Goal: Communication & Community: Answer question/provide support

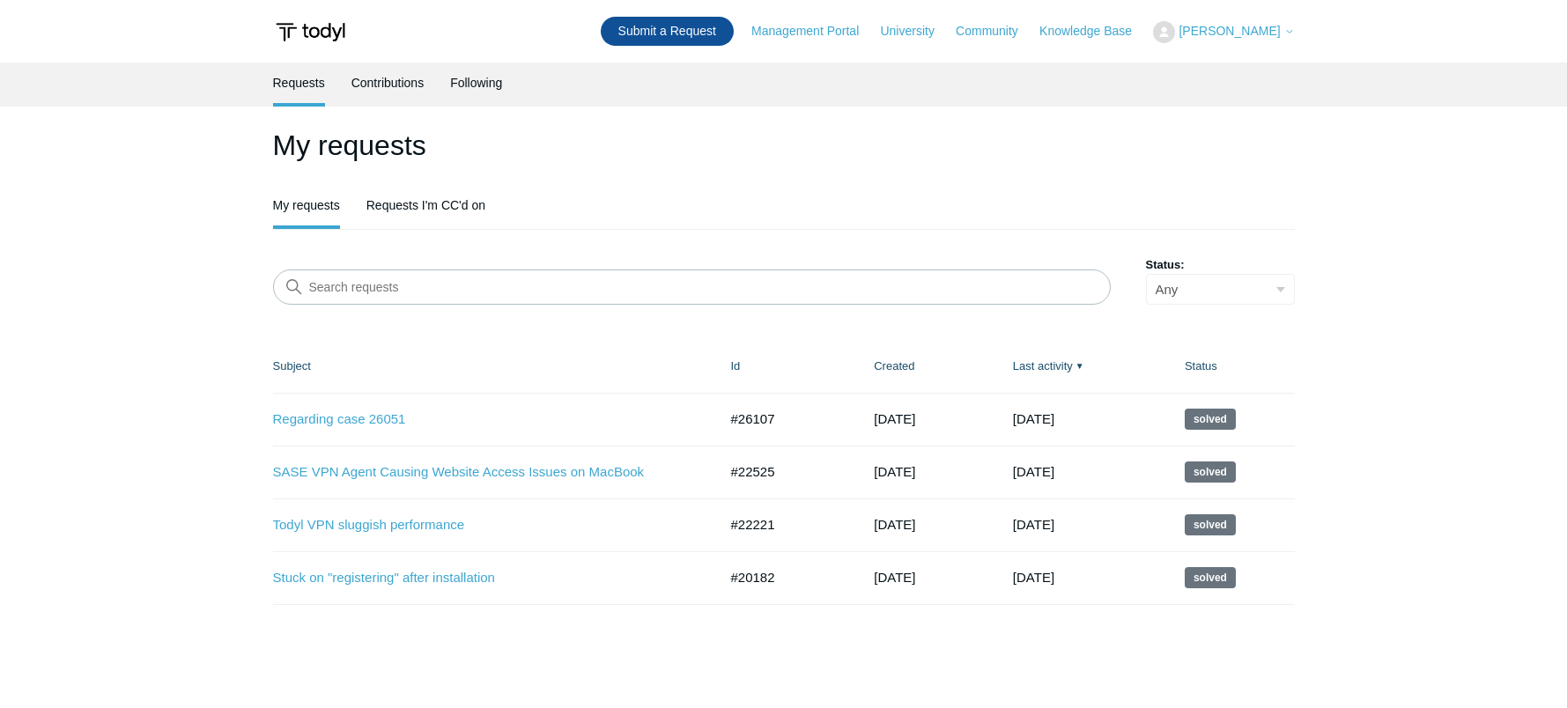
click at [668, 29] on link "Submit a Request" at bounding box center [667, 31] width 133 height 29
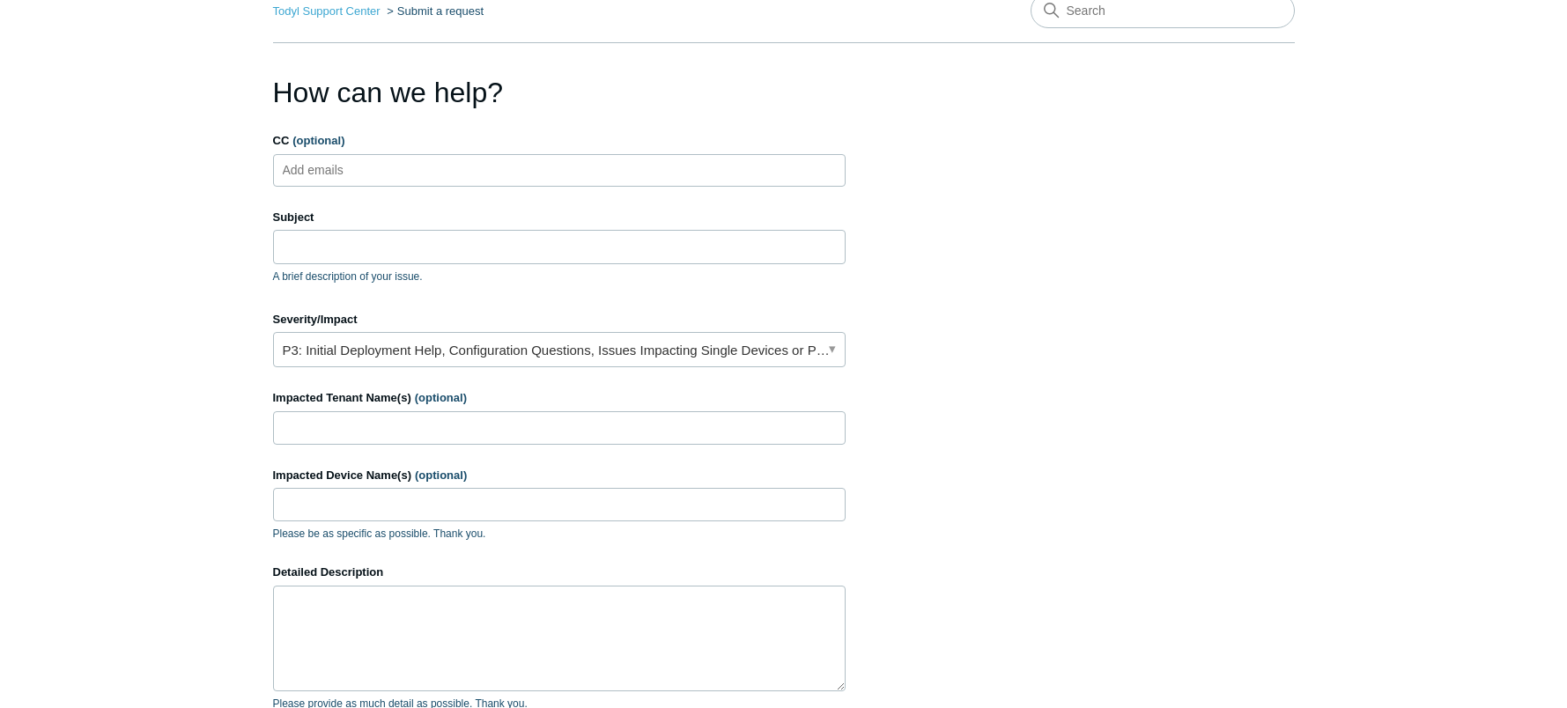
scroll to position [264, 0]
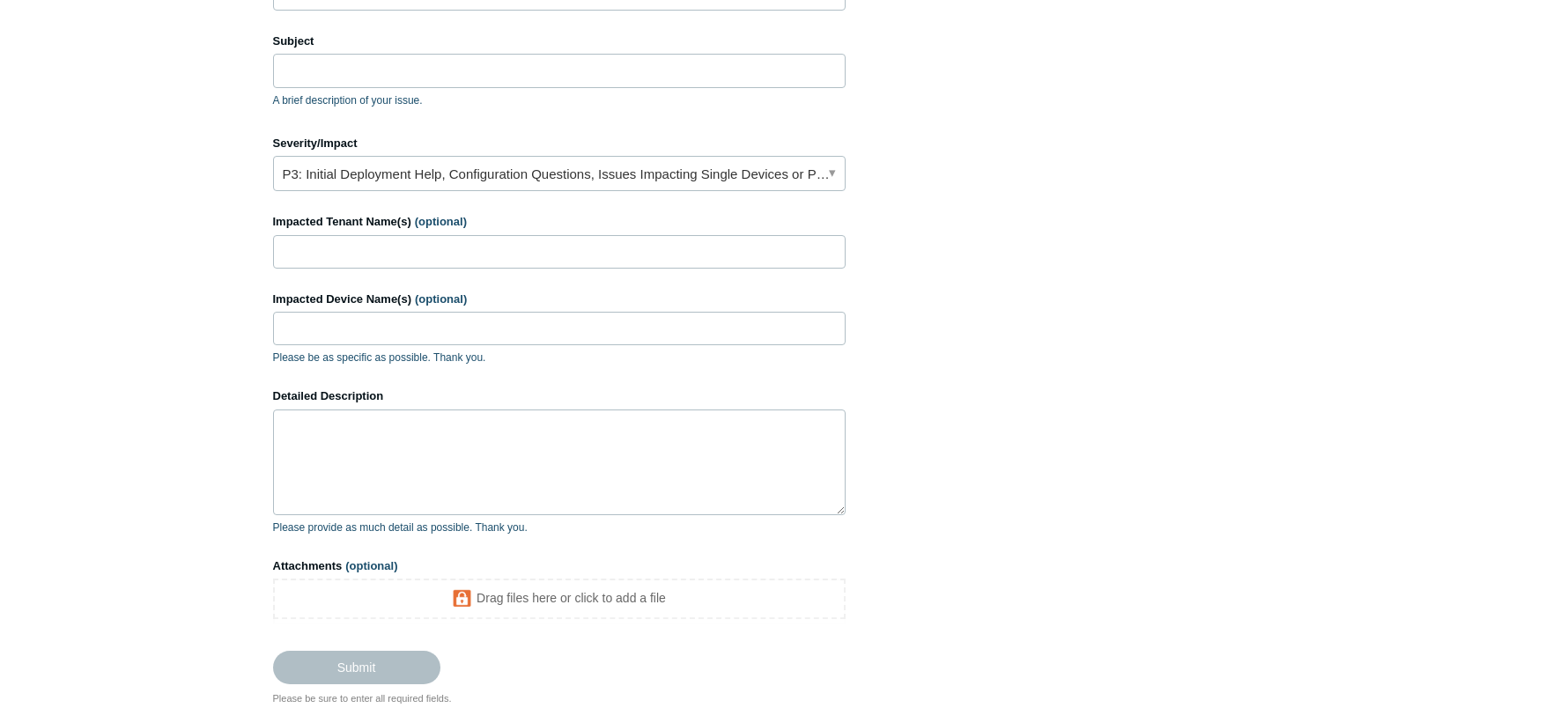
click at [1077, 361] on section "How can we help? CC (optional) Add emails Subject A brief description of your i…" at bounding box center [784, 300] width 1022 height 811
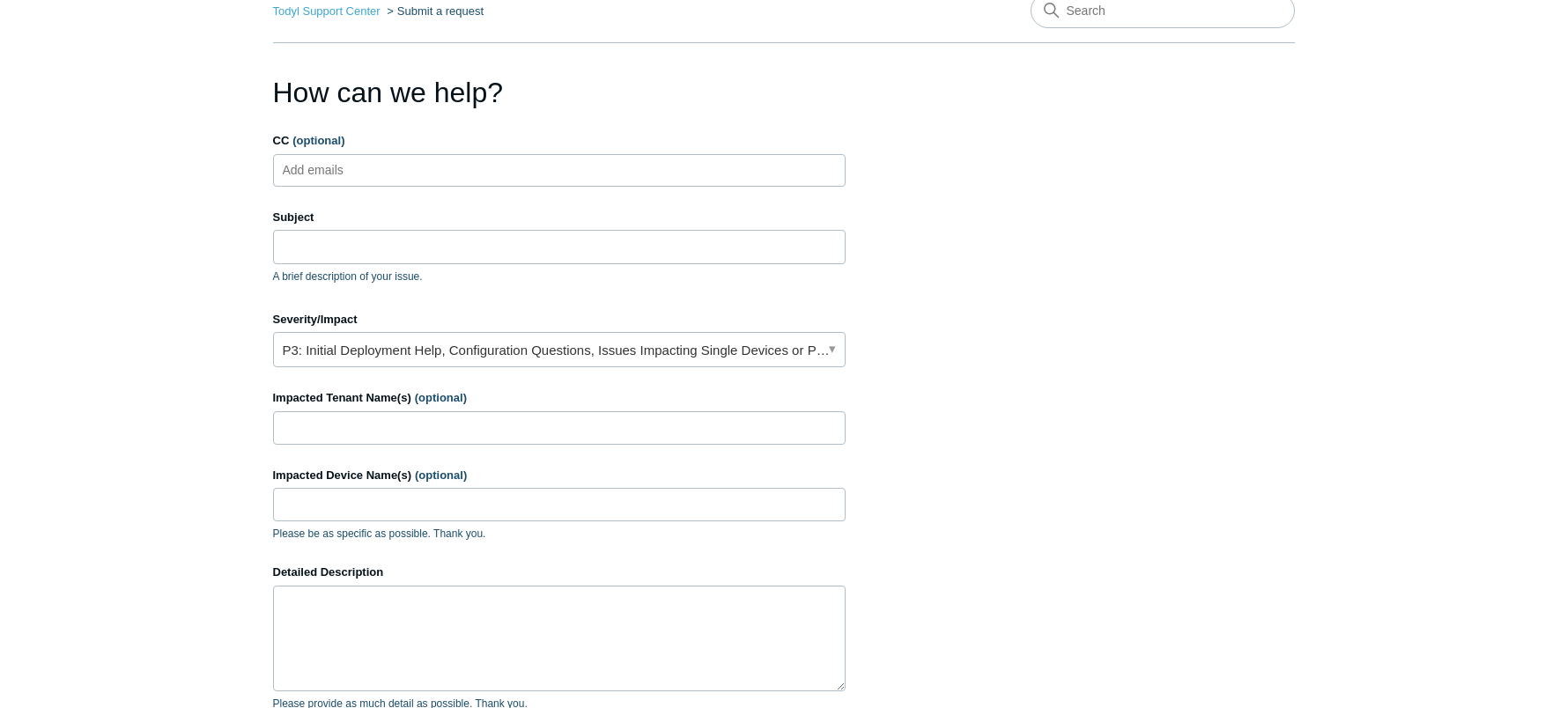
click at [1137, 340] on section "How can we help? CC (optional) Add emails Subject A brief description of your i…" at bounding box center [784, 476] width 1022 height 811
click at [474, 257] on input "Subject" at bounding box center [559, 246] width 572 height 33
paste input "Assistance Needed – Forcing CloudPC Traffic Through SGN Static IP for ScreenCon…"
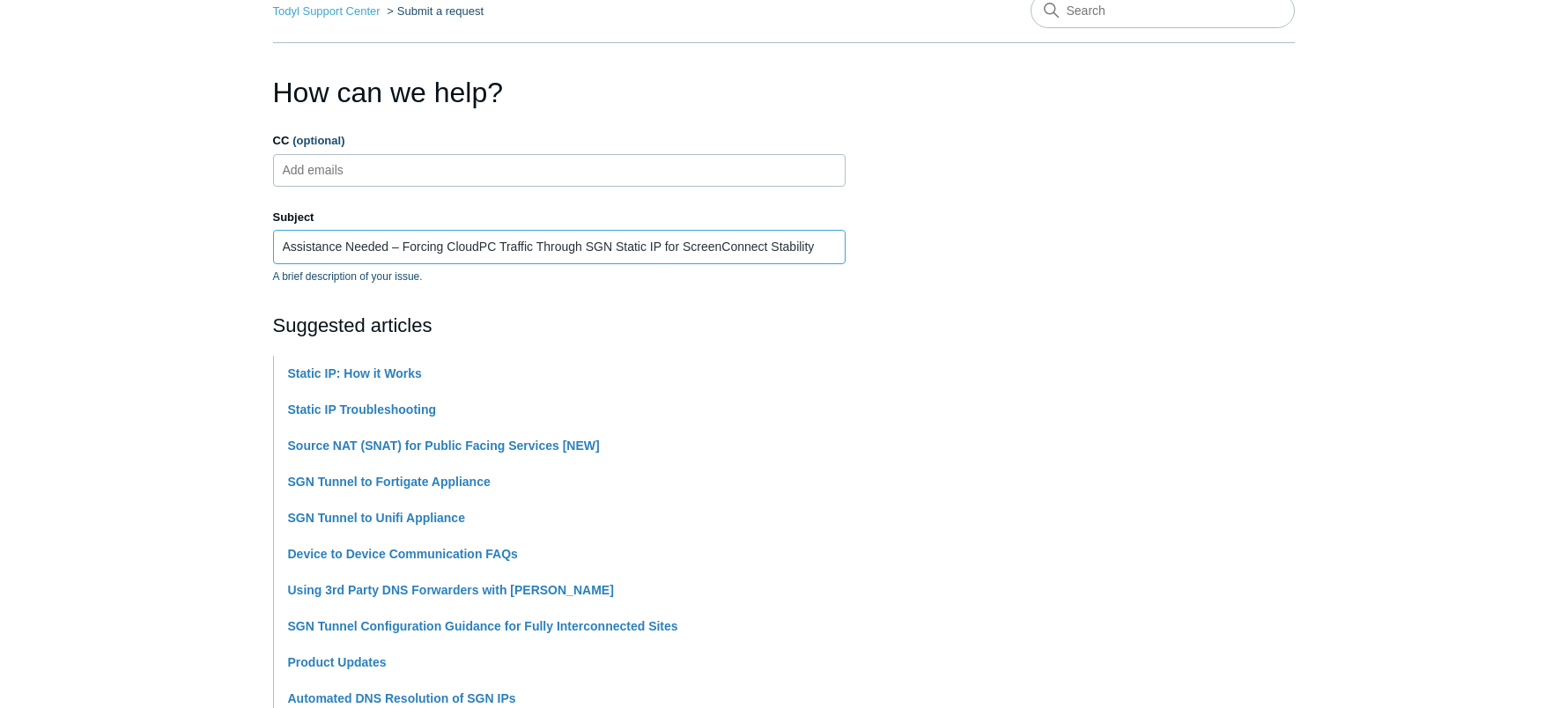
type input "Assistance Needed – Forcing CloudPC Traffic Through SGN Static IP for ScreenCon…"
click at [1016, 184] on section "How can we help? CC (optional) Add emails Subject Assistance Needed – Forcing C…" at bounding box center [784, 690] width 1022 height 1239
click at [1045, 202] on section "How can we help? CC (optional) Add emails Subject Assistance Needed – Forcing C…" at bounding box center [784, 690] width 1022 height 1239
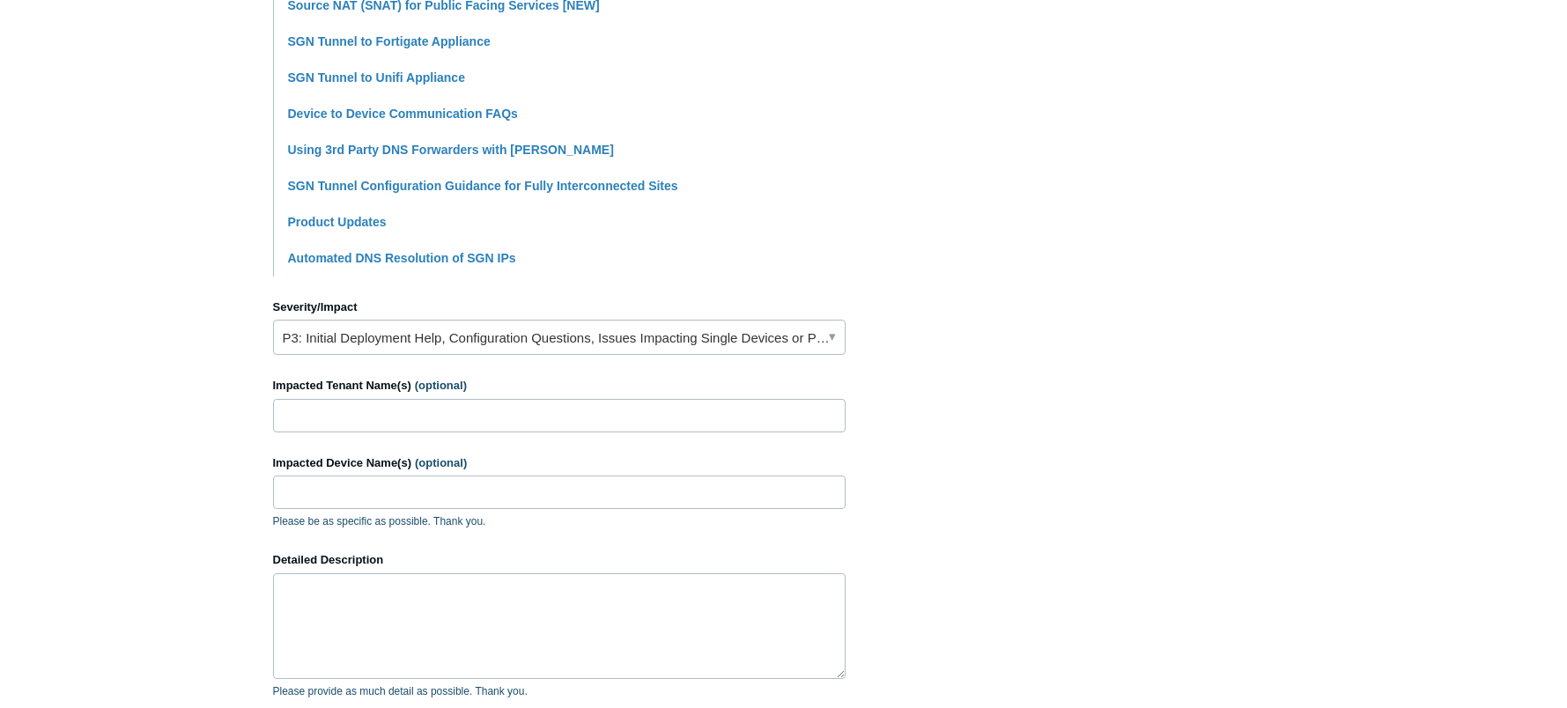
scroll to position [705, 0]
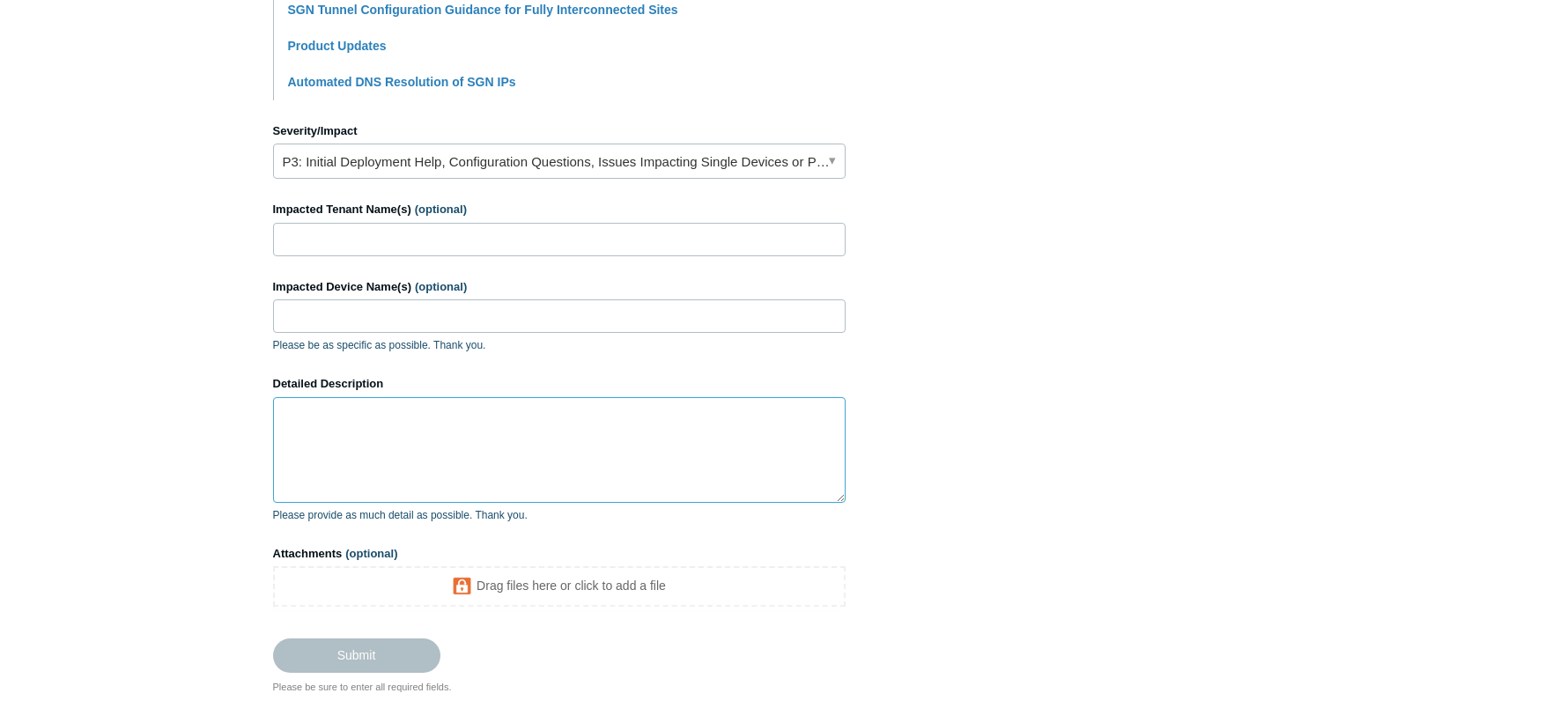
click at [473, 439] on textarea "Detailed Description" at bounding box center [559, 450] width 572 height 106
click at [519, 445] on textarea "Detailed Description" at bounding box center [559, 450] width 572 height 106
paste textarea "Issue Description: We’re experiencing problems with ScreenConnect sessions drop…"
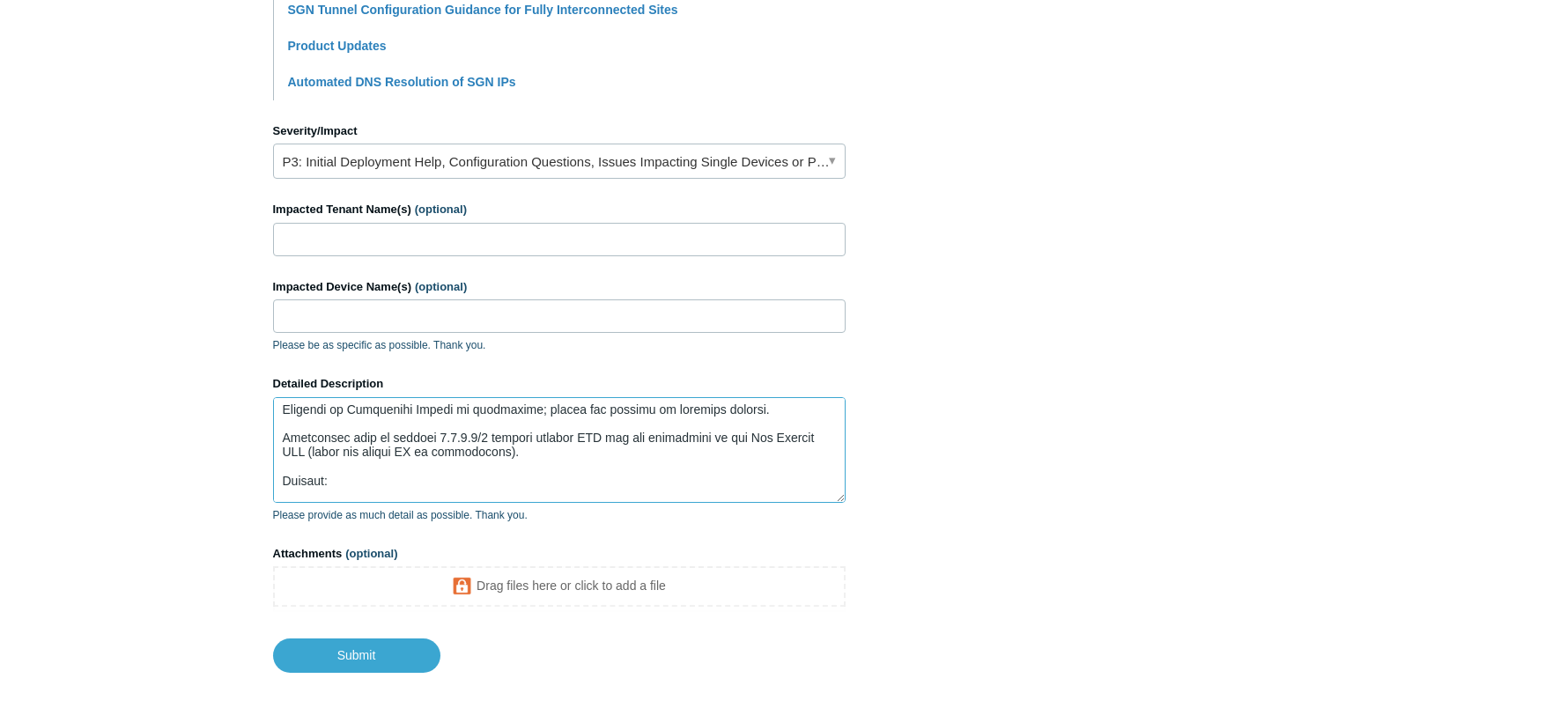
scroll to position [66, 0]
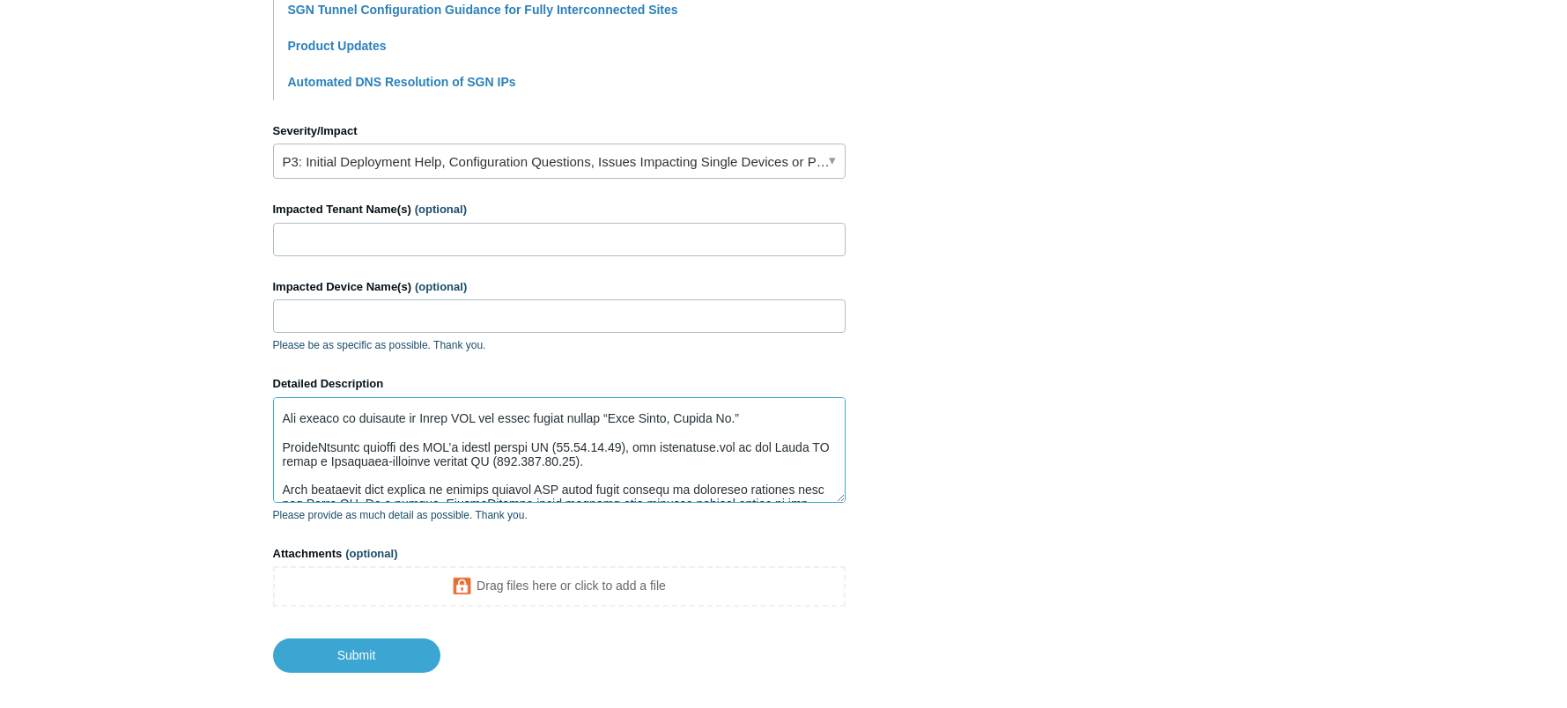
type textarea "Issue Description: We’re experiencing problems with ScreenConnect sessions drop…"
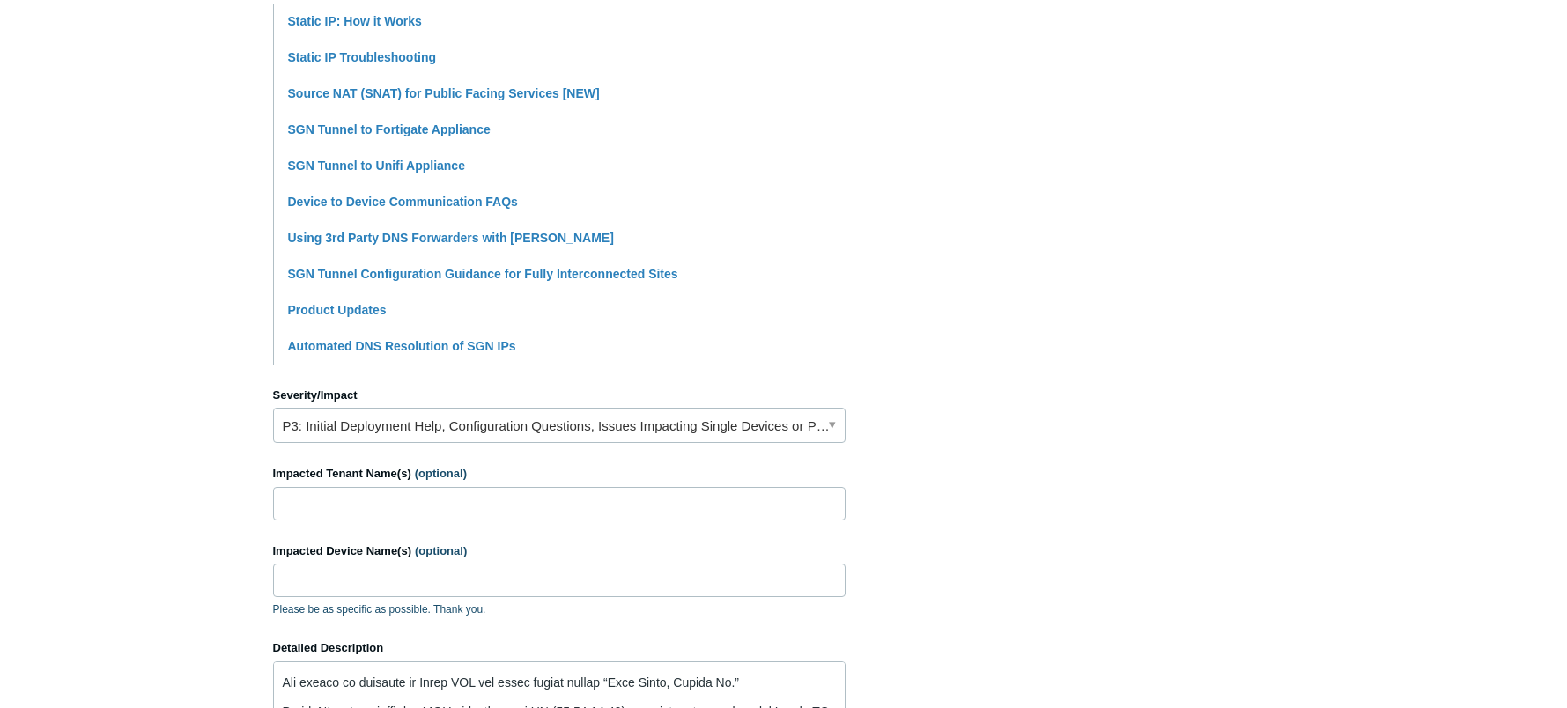
scroll to position [617, 0]
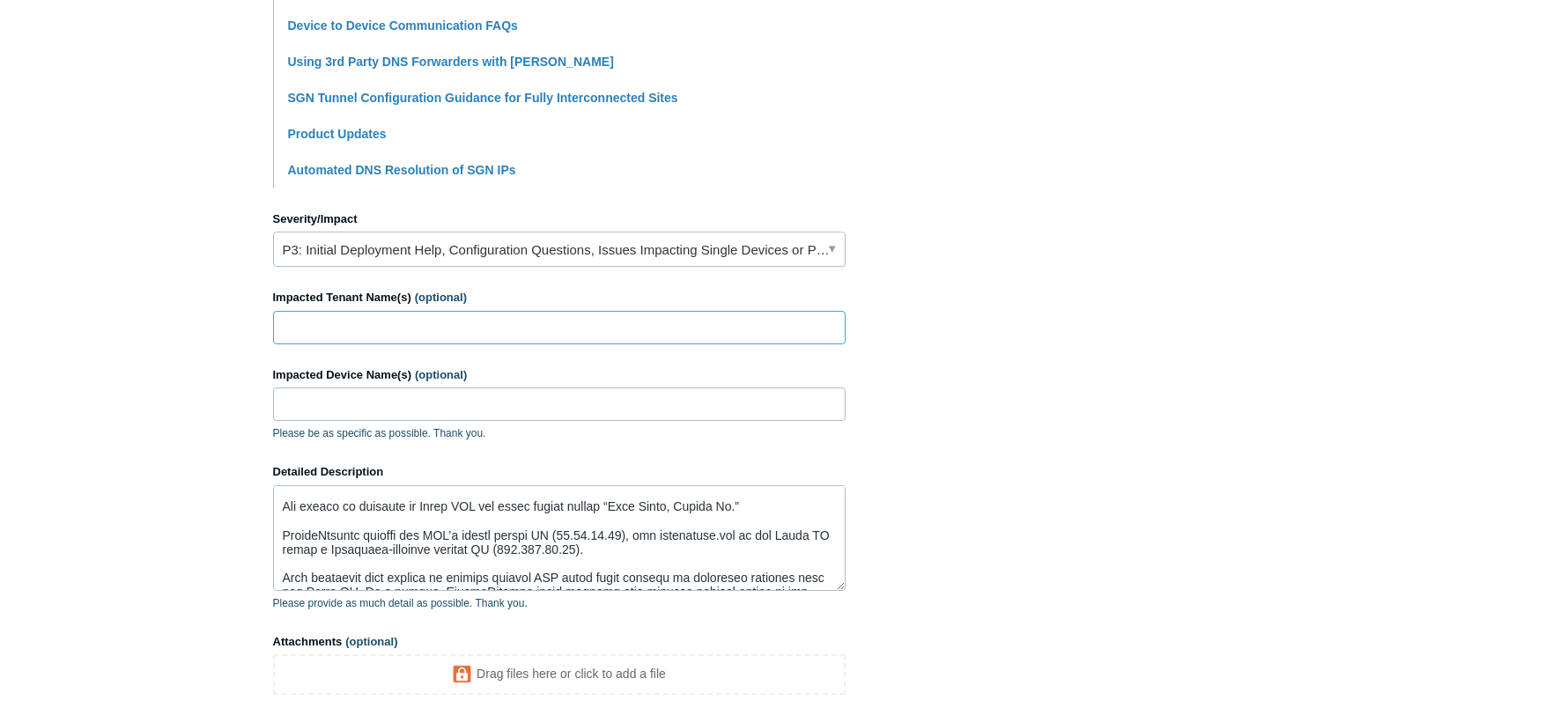
click at [357, 336] on input "Impacted Tenant Name(s) (optional)" at bounding box center [559, 327] width 572 height 33
type input "Faye"
click at [527, 407] on input "Impacted Device Name(s) (optional)" at bounding box center [559, 404] width 572 height 33
paste input "CPC-humay-0WSW5"
type input "CPC-humay-0WSW5"
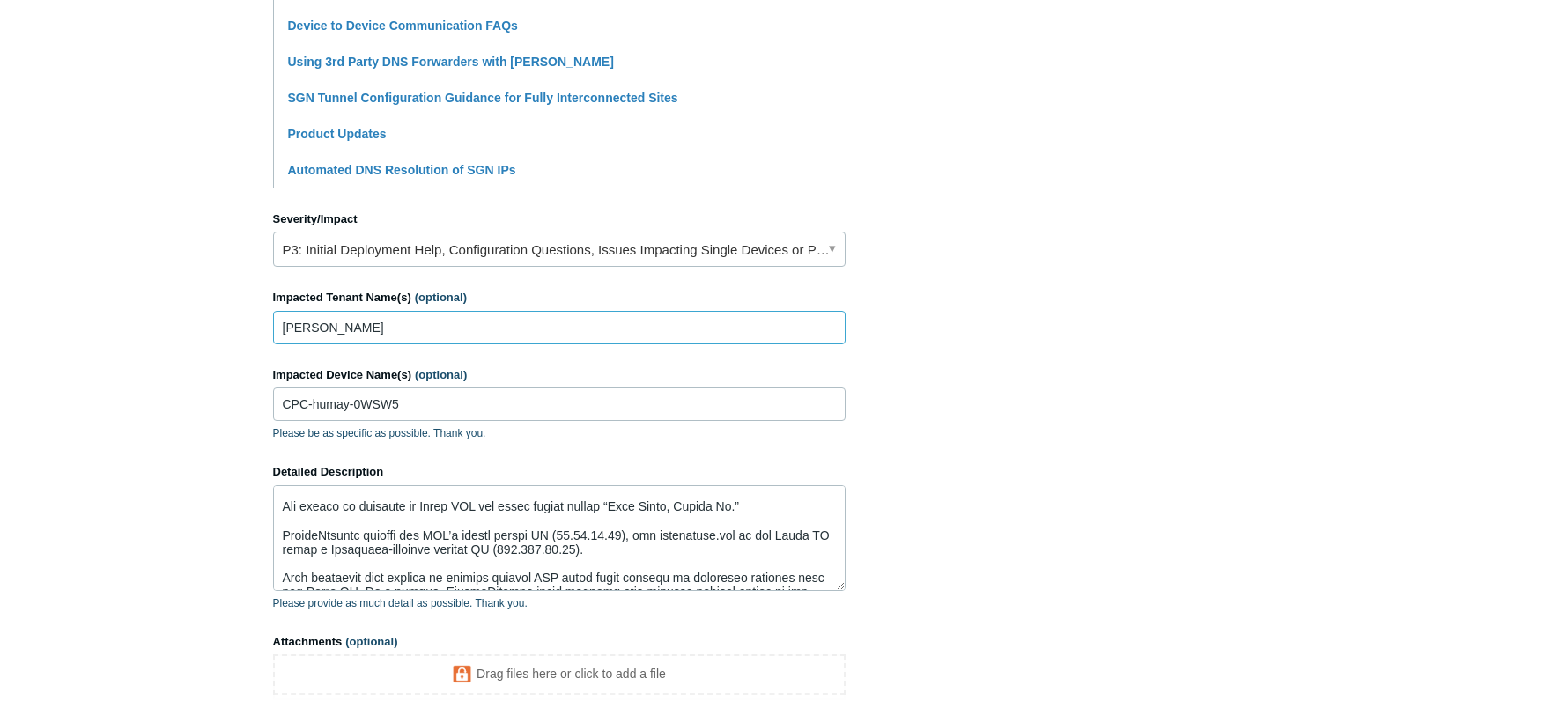
click at [518, 329] on input "Faye" at bounding box center [559, 327] width 572 height 33
paste input "Business Systems Group"
type input "[PERSON_NAME] Business Systems Group"
click at [1030, 300] on section "How can we help? CC (optional) Add emails Subject Assistance Needed – Forcing C…" at bounding box center [784, 152] width 1022 height 1218
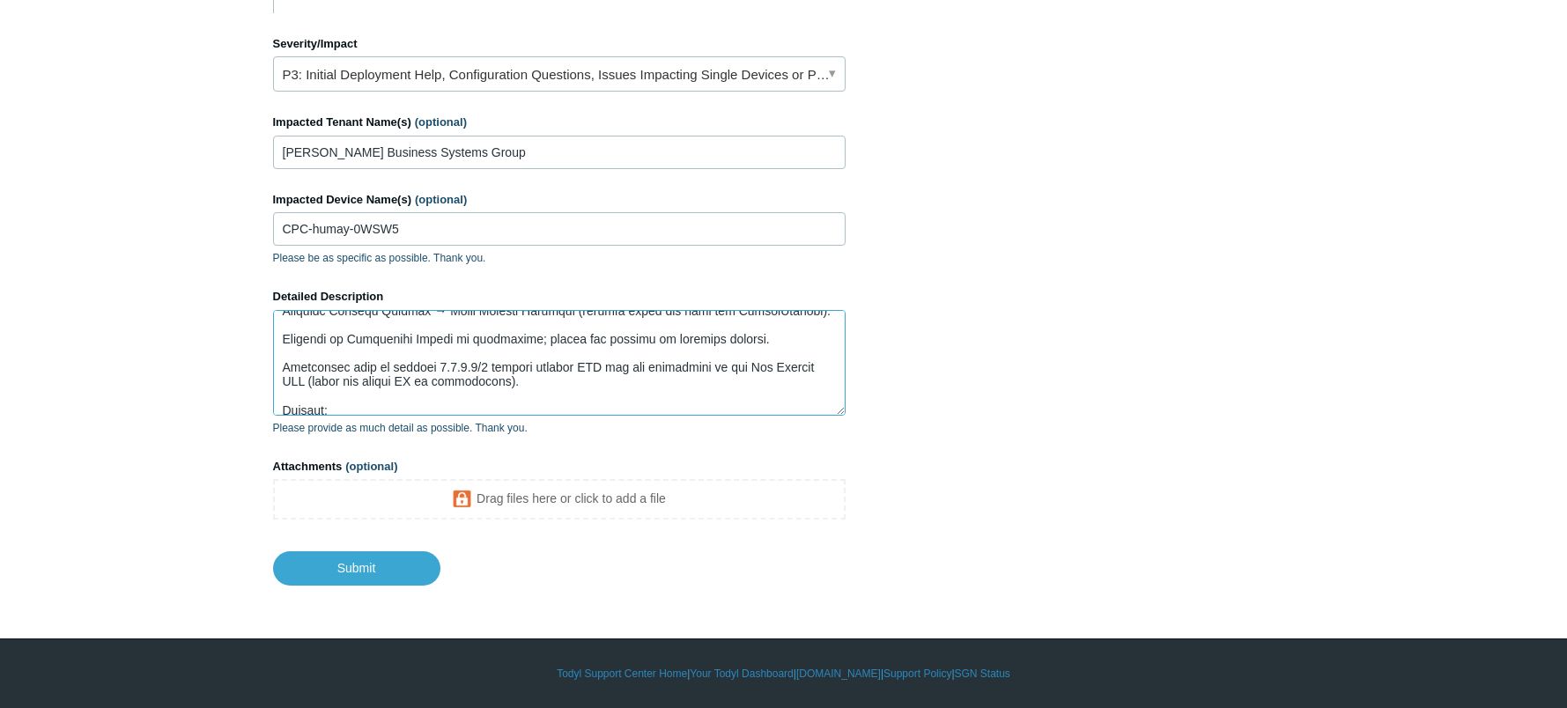
scroll to position [339, 0]
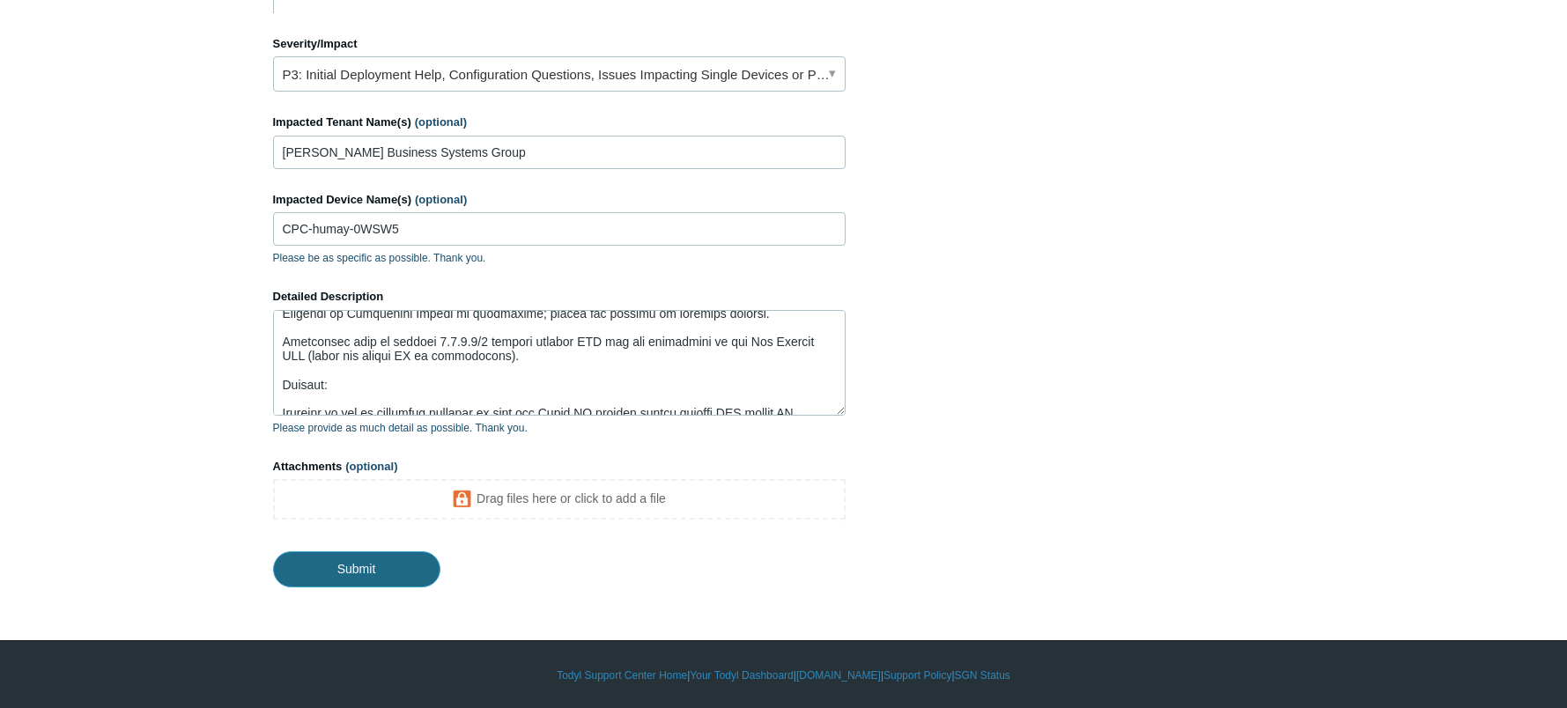
click at [343, 574] on input "Submit" at bounding box center [356, 568] width 167 height 35
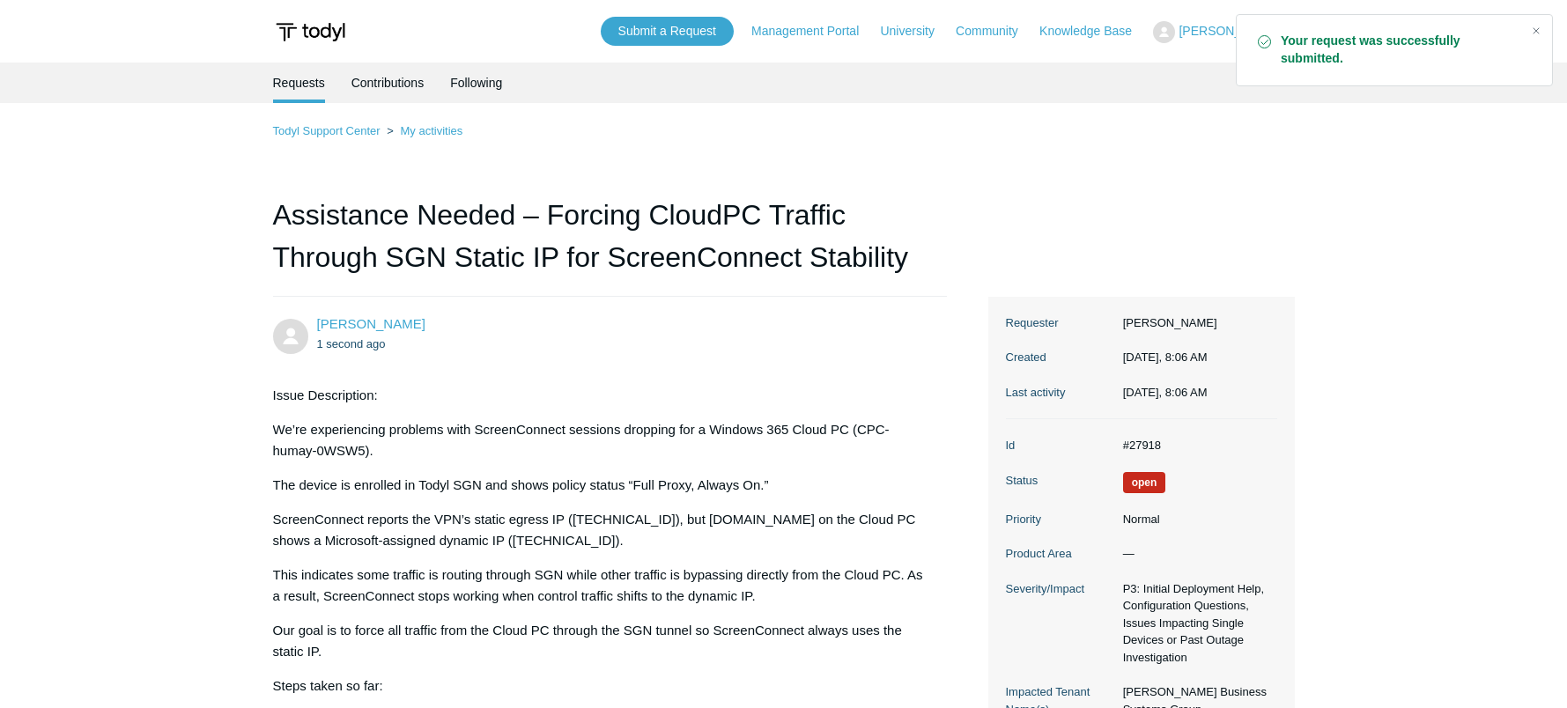
click at [1402, 168] on main "Requests Contributions Following Todyl Support Center My activities Assistance …" at bounding box center [783, 551] width 1567 height 977
click at [44, 177] on main "Requests Contributions Following Todyl Support Center My activities Assistance …" at bounding box center [783, 551] width 1567 height 977
click at [693, 499] on div "Issue Description: We’re experiencing problems with ScreenConnect sessions drop…" at bounding box center [601, 654] width 657 height 539
click at [802, 554] on div "Issue Description: We’re experiencing problems with ScreenConnect sessions drop…" at bounding box center [601, 654] width 657 height 539
click at [135, 383] on main "Requests Contributions Following Todyl Support Center My activities Assistance …" at bounding box center [783, 551] width 1567 height 977
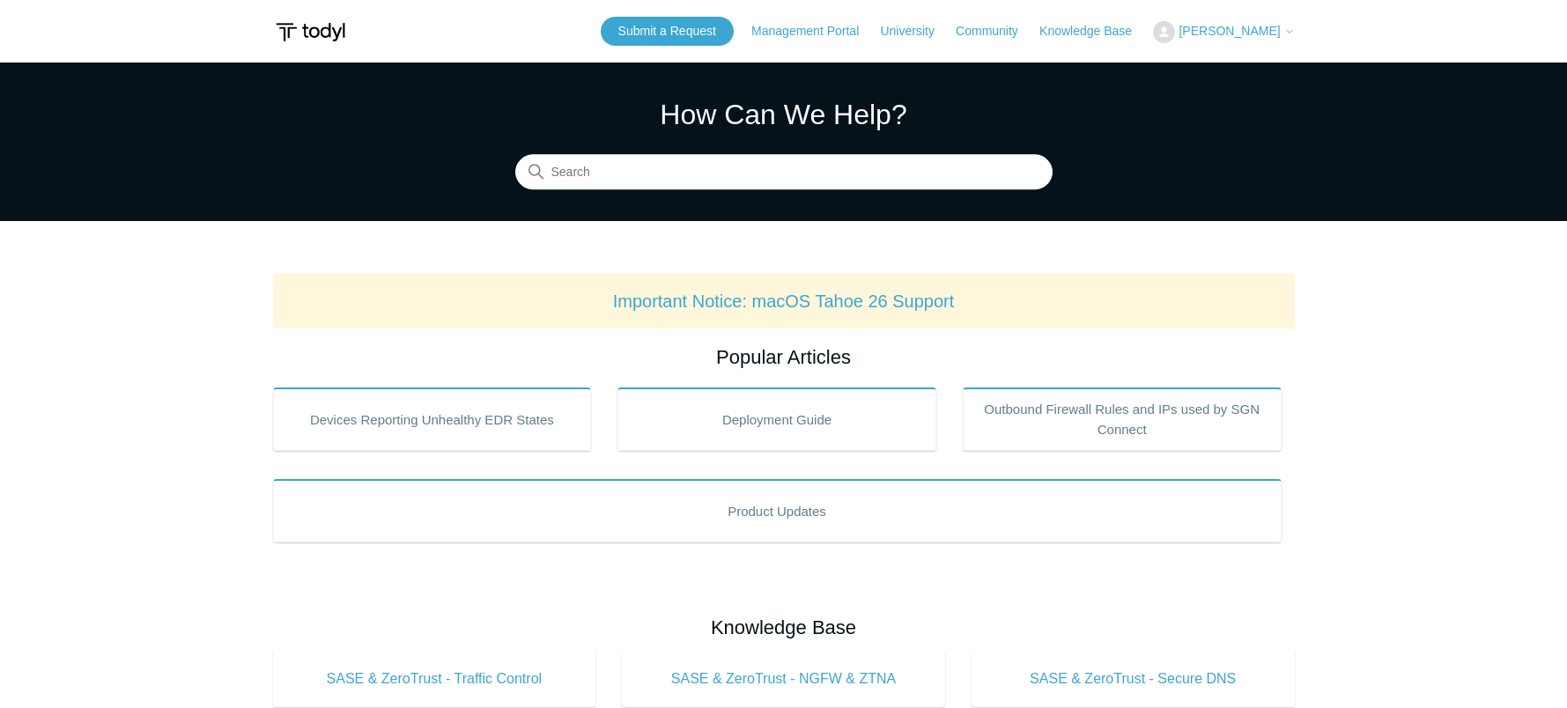
click at [1236, 23] on button "[PERSON_NAME]" at bounding box center [1223, 32] width 141 height 22
click at [1255, 68] on link "My Support Requests" at bounding box center [1240, 69] width 172 height 31
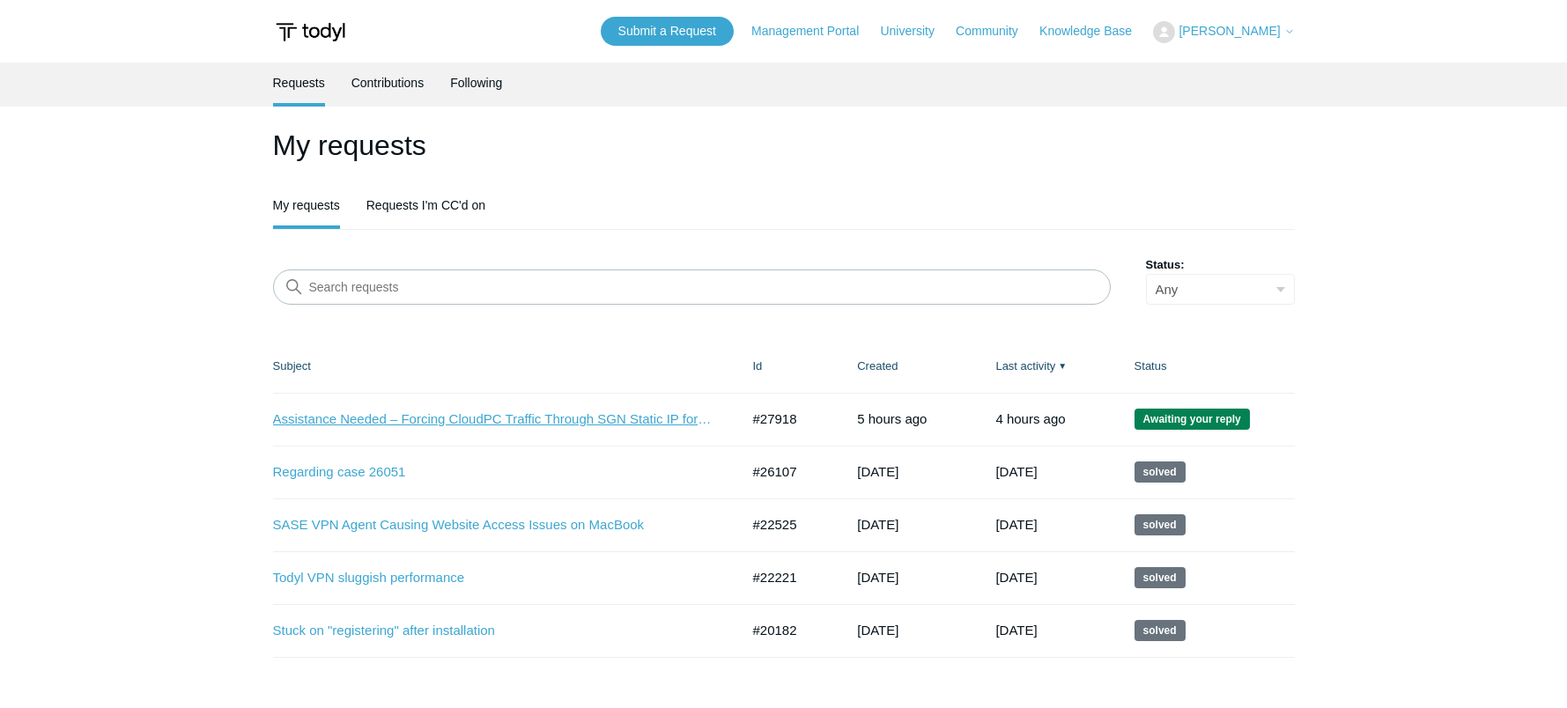
click at [628, 416] on link "Assistance Needed – Forcing CloudPC Traffic Through SGN Static IP for ScreenCon…" at bounding box center [493, 420] width 440 height 20
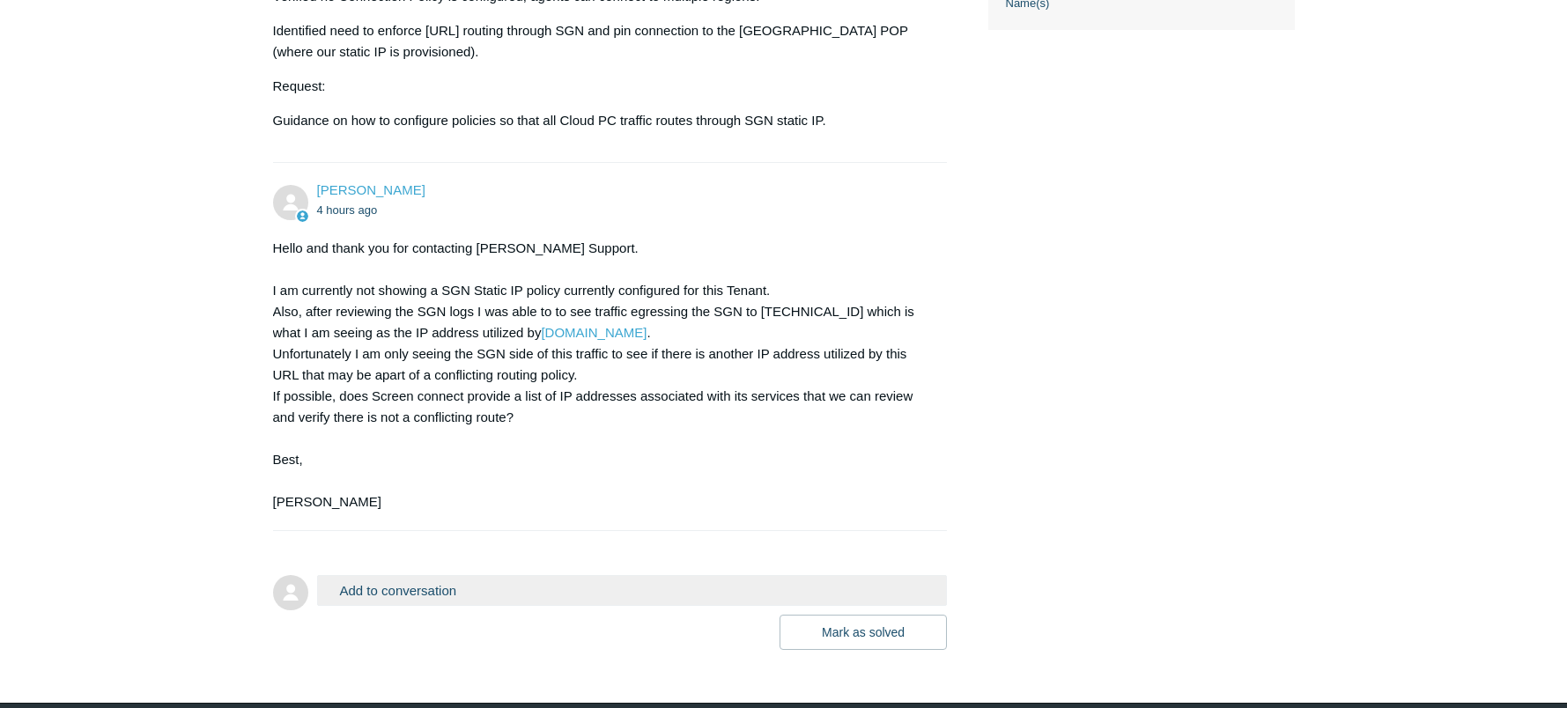
scroll to position [857, 0]
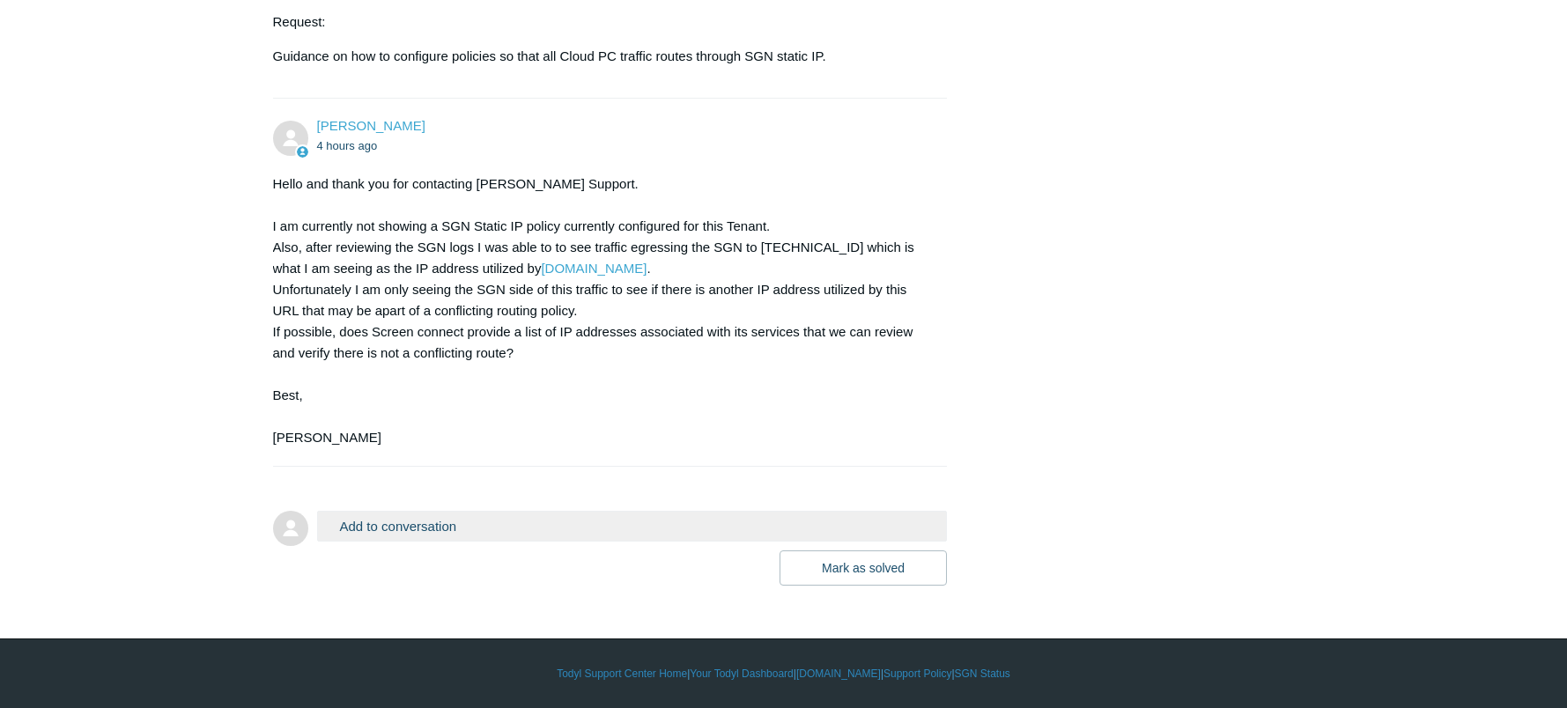
click at [409, 526] on button "Add to conversation" at bounding box center [632, 526] width 631 height 31
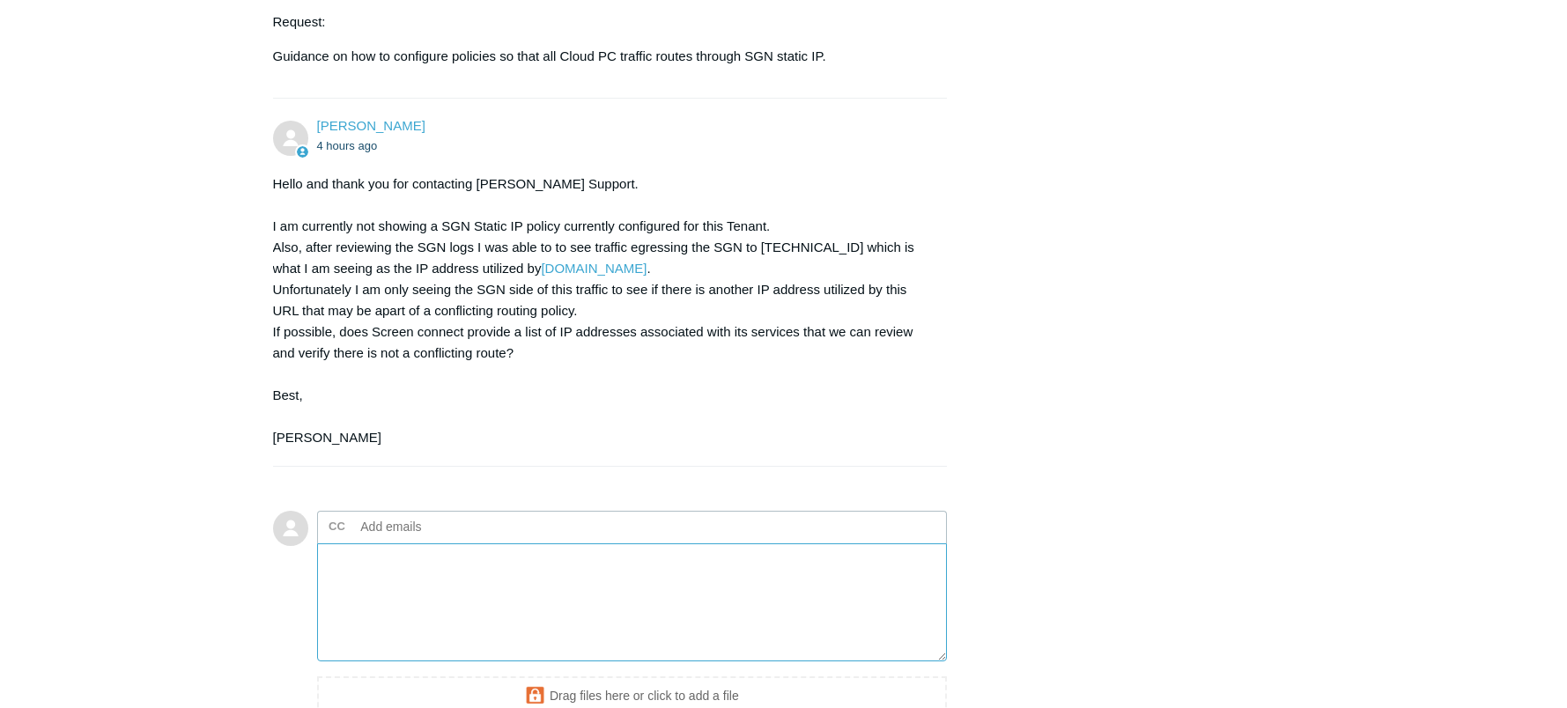
scroll to position [1033, 0]
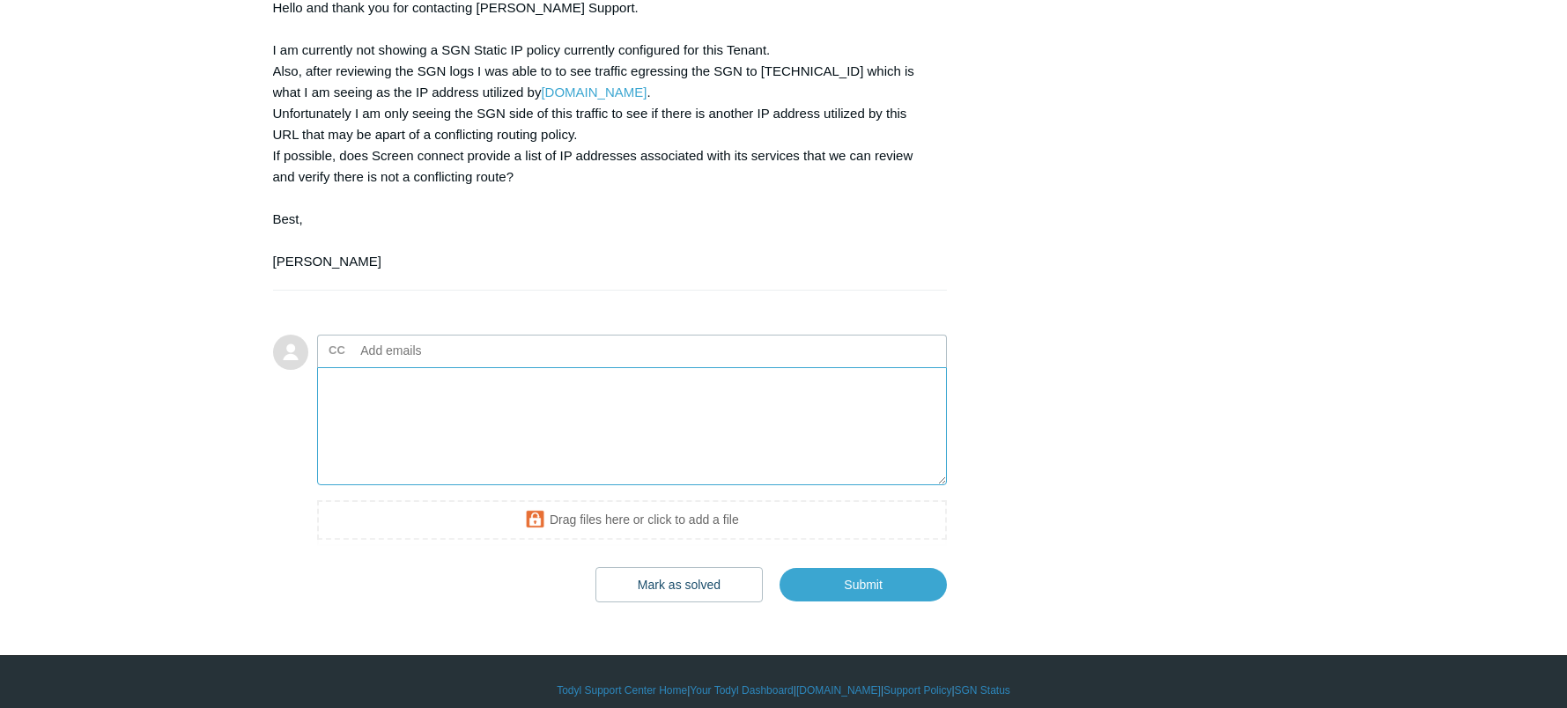
paste textarea "Hi [PERSON_NAME], Thanks for checking on this. From what I’ve confirmed, Screen…"
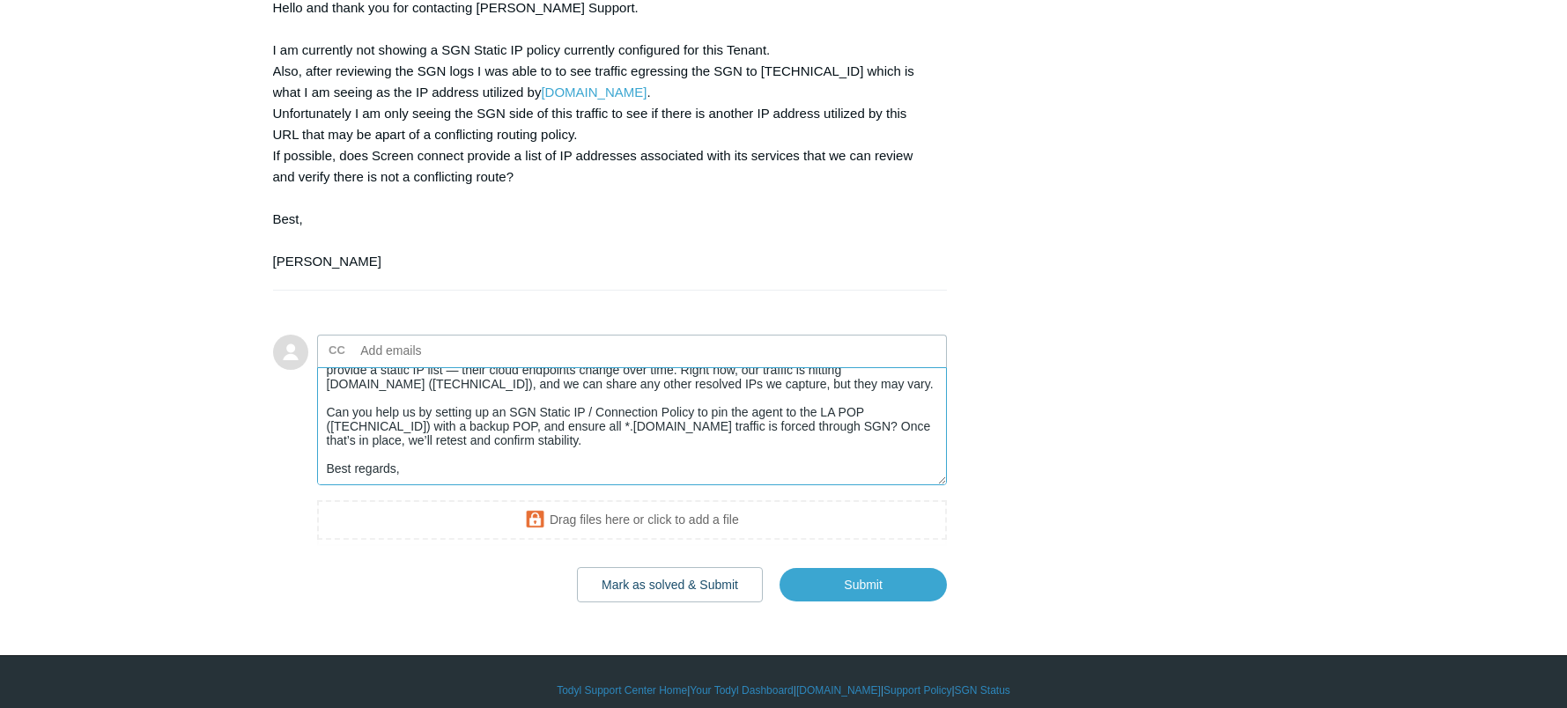
scroll to position [0, 0]
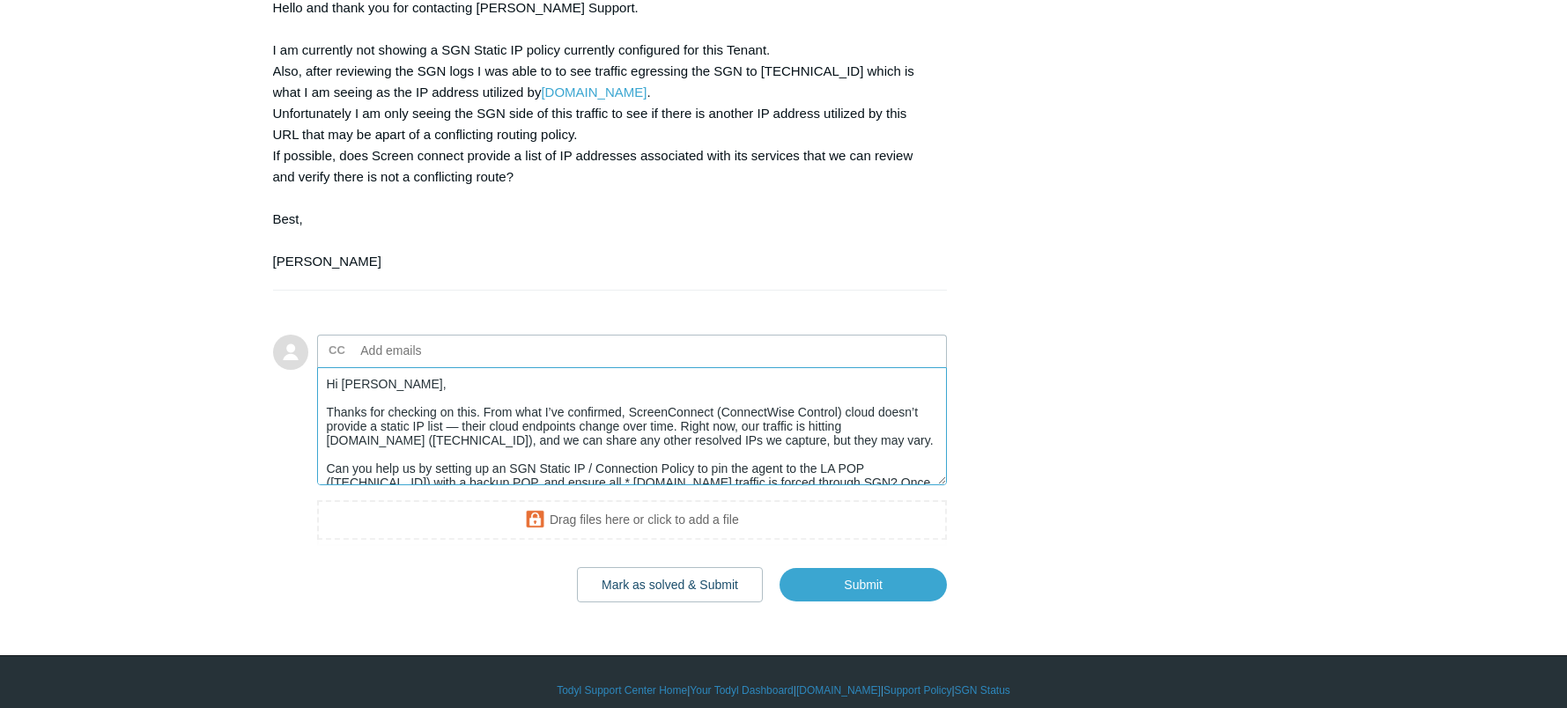
drag, startPoint x: 843, startPoint y: 409, endPoint x: 720, endPoint y: 401, distance: 123.6
click at [720, 401] on textarea "Hi Kris, Thanks for checking on this. From what I’ve confirmed, ScreenConnect (…" at bounding box center [632, 426] width 631 height 119
click at [734, 433] on textarea "Hi Kris, Thanks for checking on this. From what I’ve confirmed, ScreenConnect (…" at bounding box center [632, 426] width 631 height 119
click at [844, 409] on textarea "Hi Kris, Thanks for checking on this. From what I’ve confirmed, ScreenConnect (…" at bounding box center [632, 426] width 631 height 119
click at [723, 411] on textarea "Hi Kris, Thanks for checking on this. From what I’ve confirmed, ScreenConnect (…" at bounding box center [632, 426] width 631 height 119
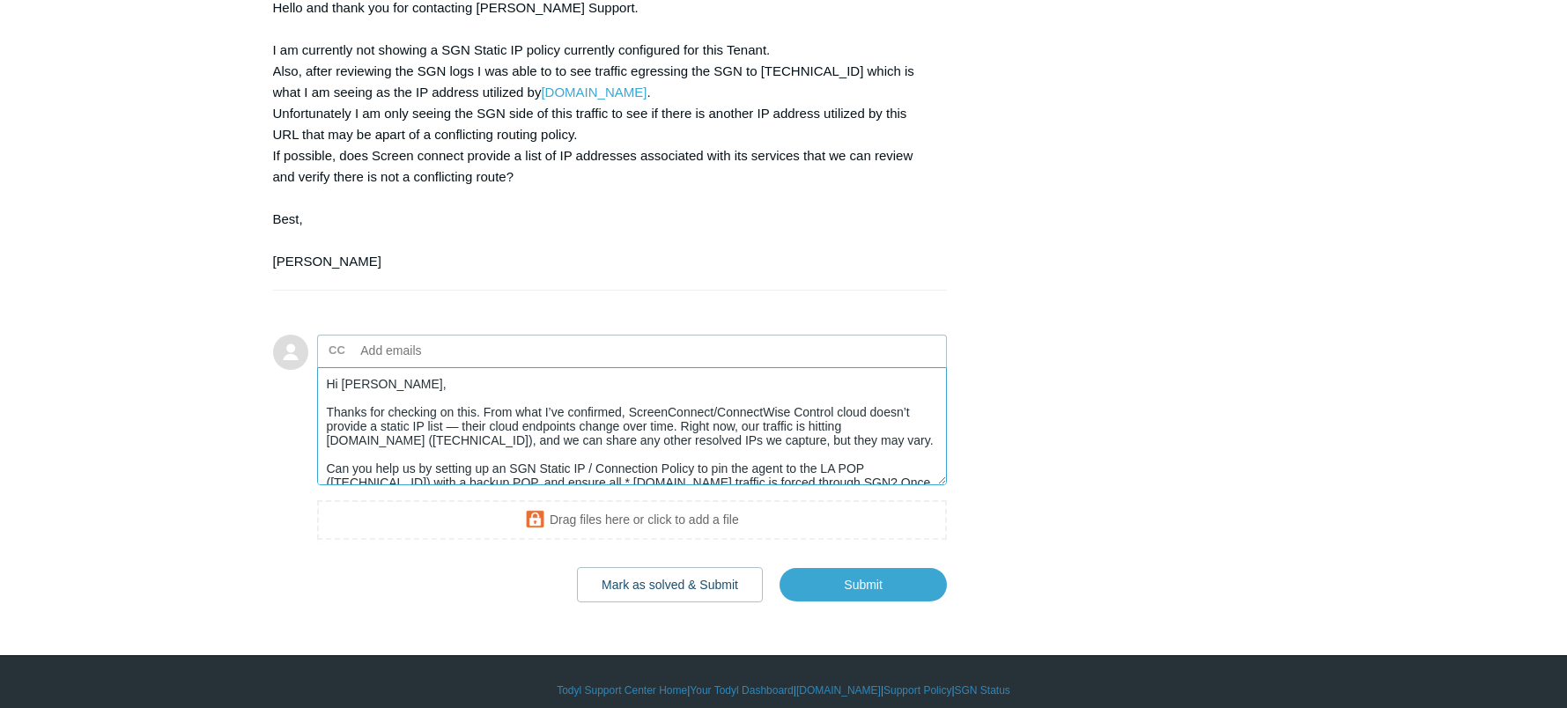
click at [462, 425] on textarea "Hi Kris, Thanks for checking on this. From what I’ve confirmed, ScreenConnect/C…" at bounding box center [632, 426] width 631 height 119
drag, startPoint x: 669, startPoint y: 427, endPoint x: 701, endPoint y: 451, distance: 39.6
click at [701, 451] on textarea "Hi Kris, Thanks for checking on this. From what I’ve confirmed, ScreenConnect/C…" at bounding box center [632, 426] width 631 height 119
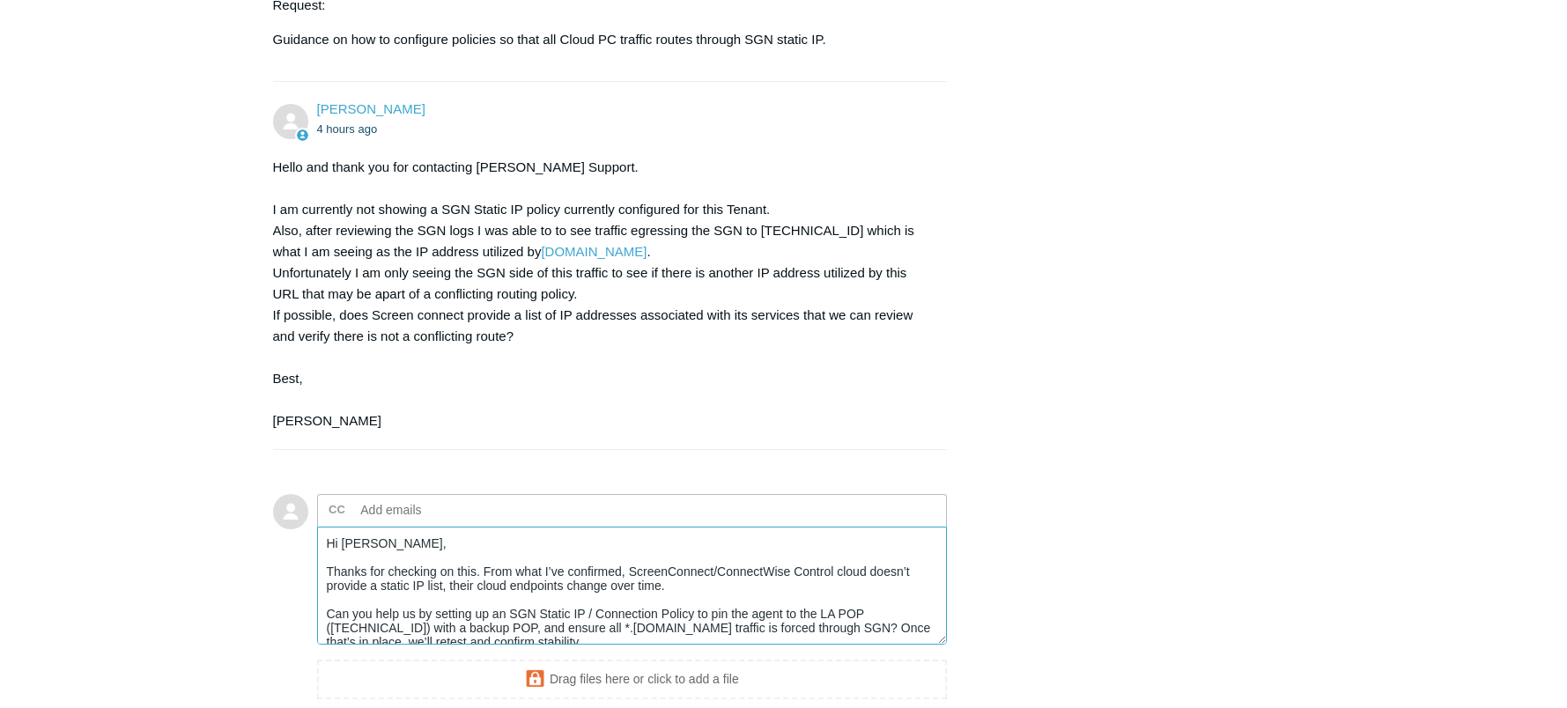
scroll to position [42, 0]
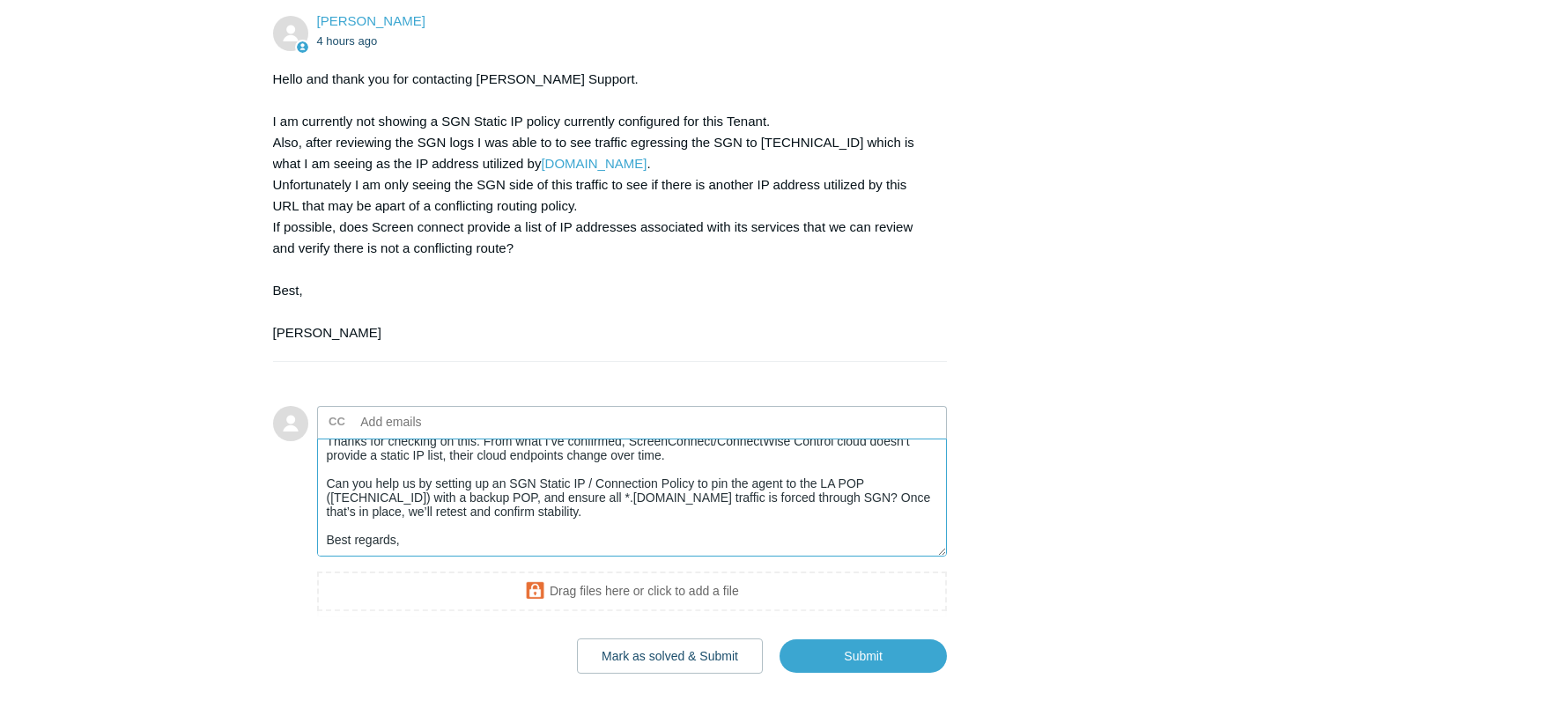
click at [608, 515] on textarea "Hi Kris, Thanks for checking on this. From what I’ve confirmed, ScreenConnect/C…" at bounding box center [632, 498] width 631 height 119
paste textarea "Also, please let me know if we can schedule a remote session with a phone call …"
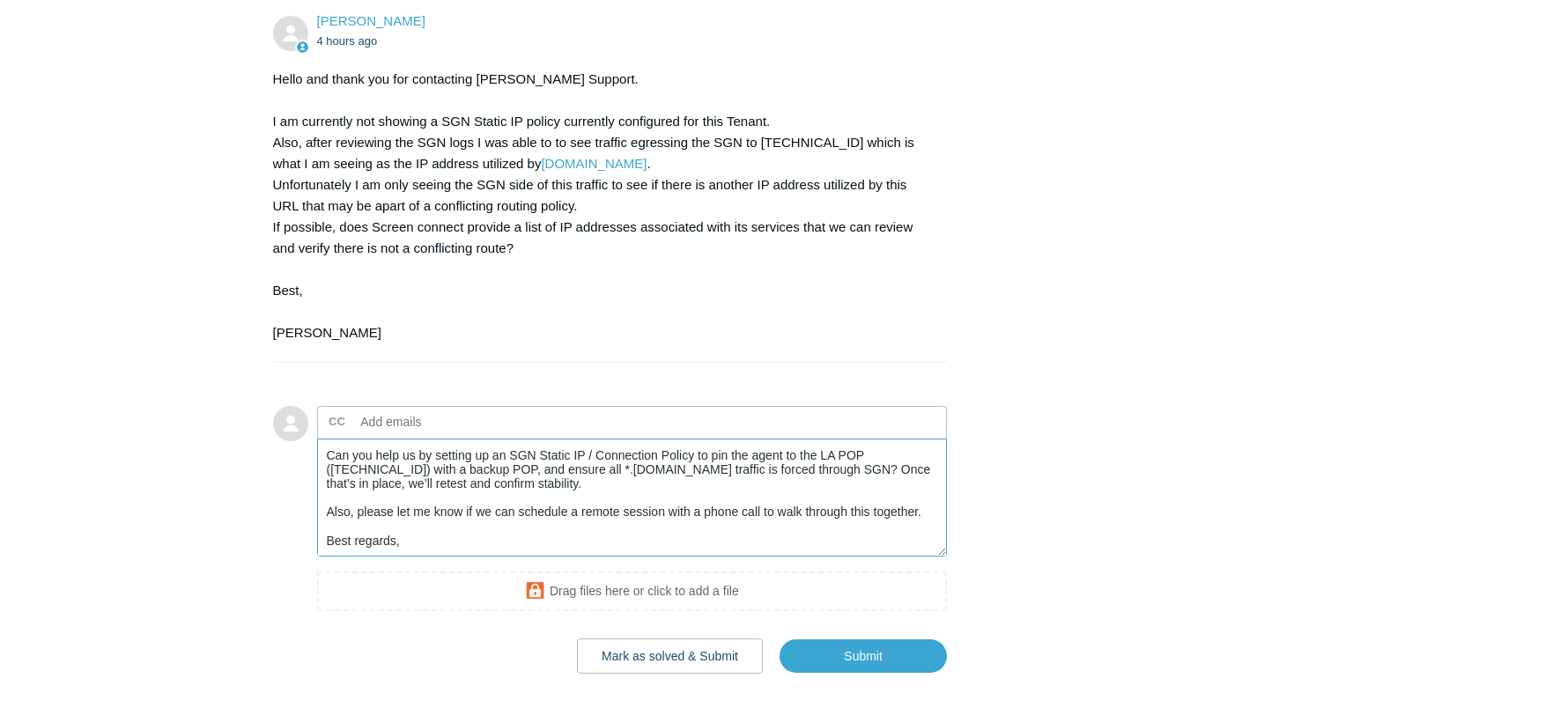
scroll to position [0, 0]
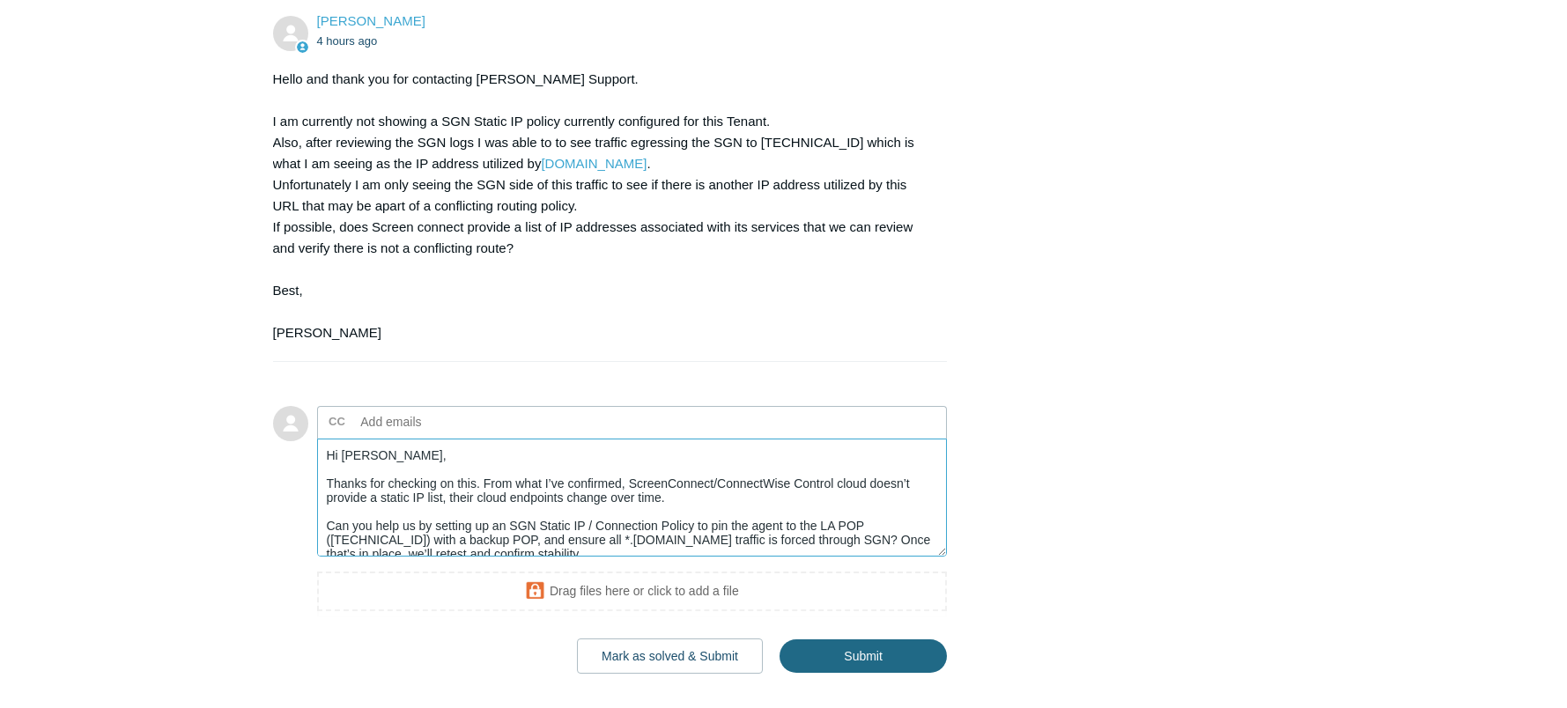
type textarea "Hi Kris, Thanks for checking on this. From what I’ve confirmed, ScreenConnect/C…"
click at [873, 648] on input "Submit" at bounding box center [862, 656] width 167 height 35
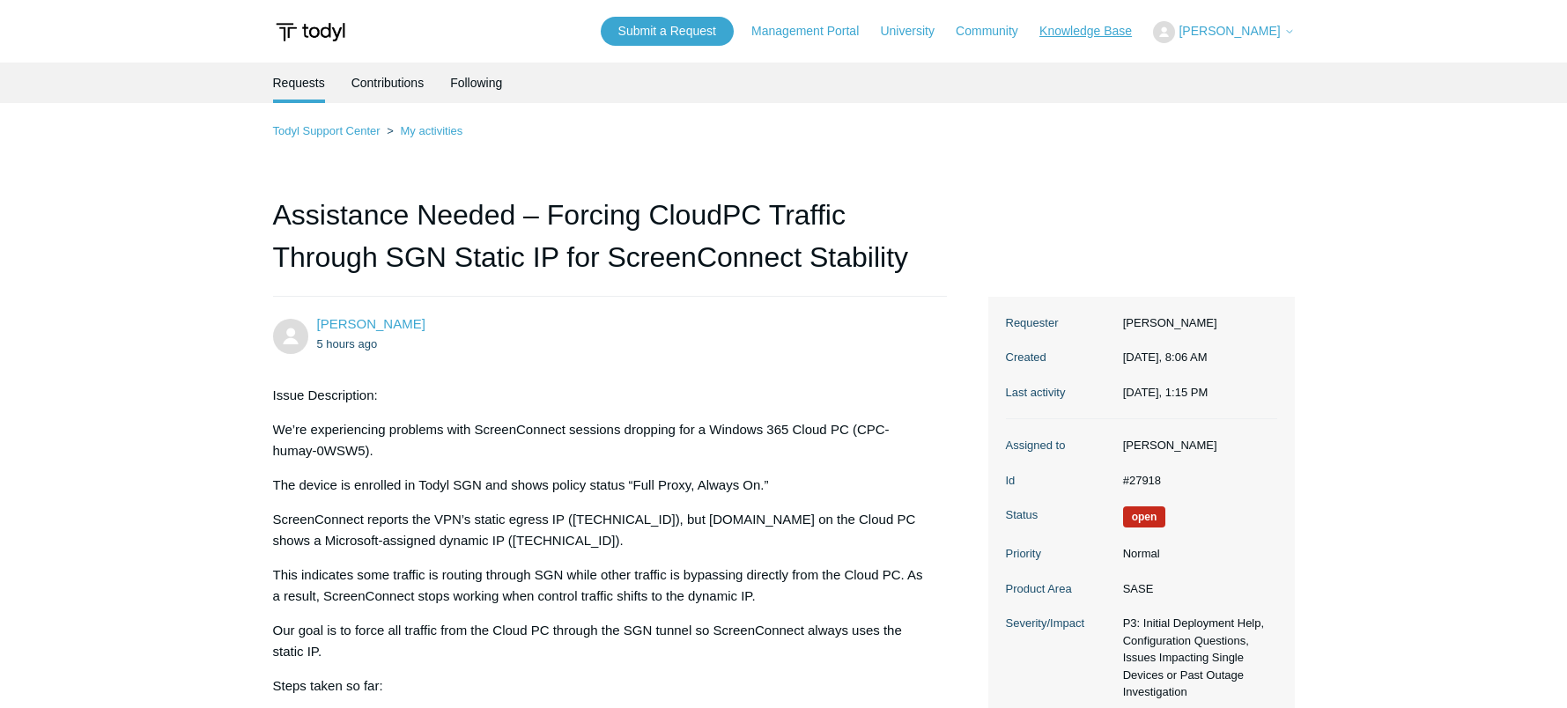
click at [1107, 29] on link "Knowledge Base" at bounding box center [1094, 31] width 110 height 18
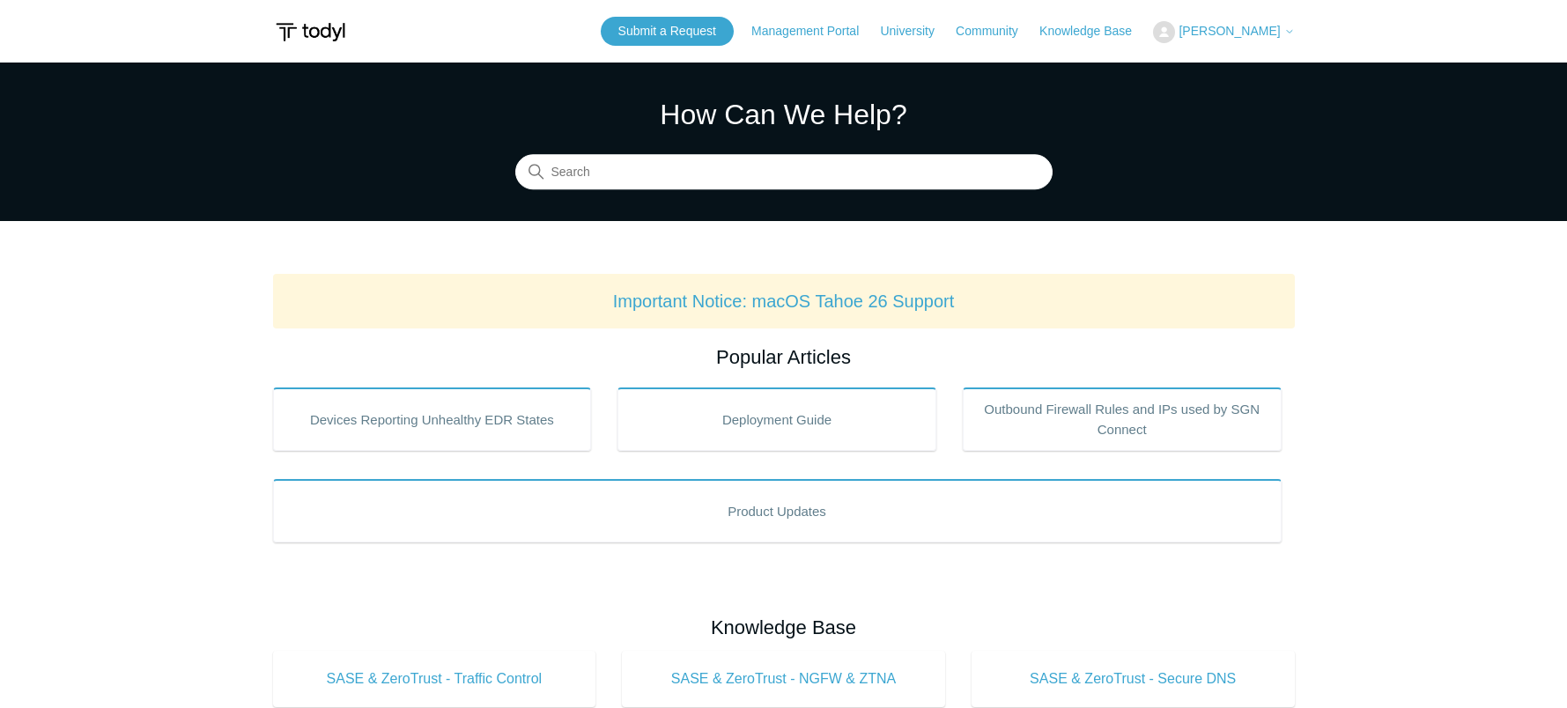
click at [1245, 31] on span "[PERSON_NAME]" at bounding box center [1228, 31] width 101 height 14
click at [1236, 72] on link "My Support Requests" at bounding box center [1240, 69] width 172 height 31
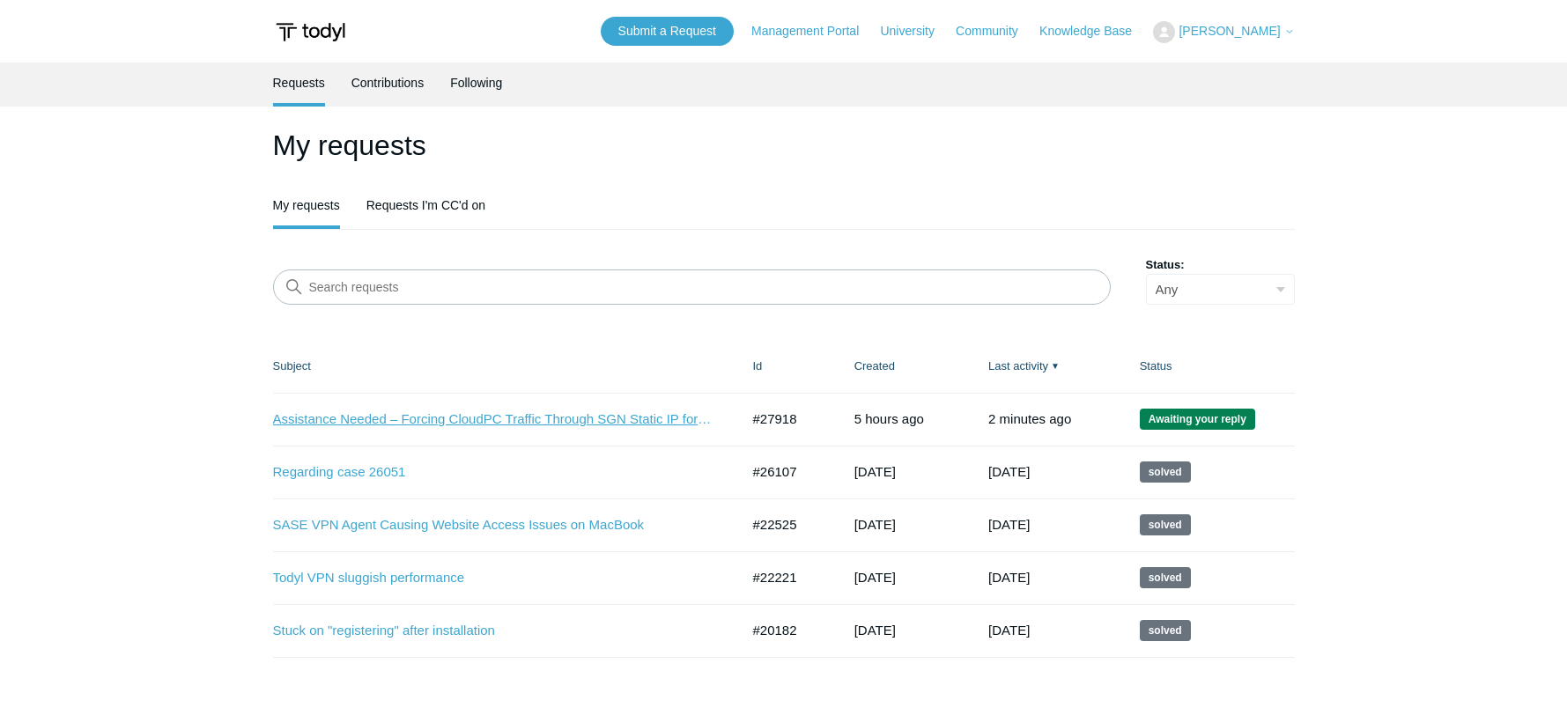
click at [620, 421] on link "Assistance Needed – Forcing CloudPC Traffic Through SGN Static IP for ScreenCon…" at bounding box center [493, 420] width 440 height 20
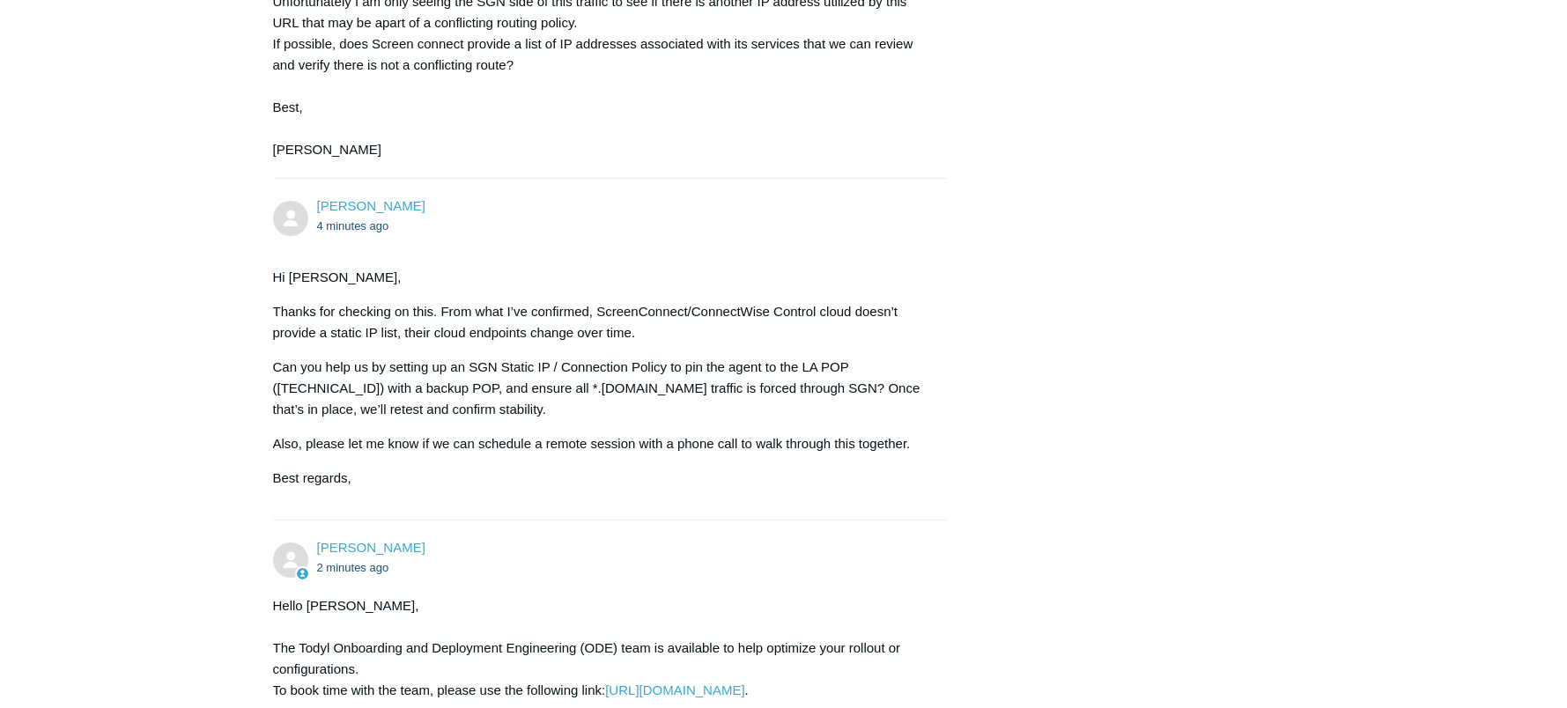
scroll to position [1461, 0]
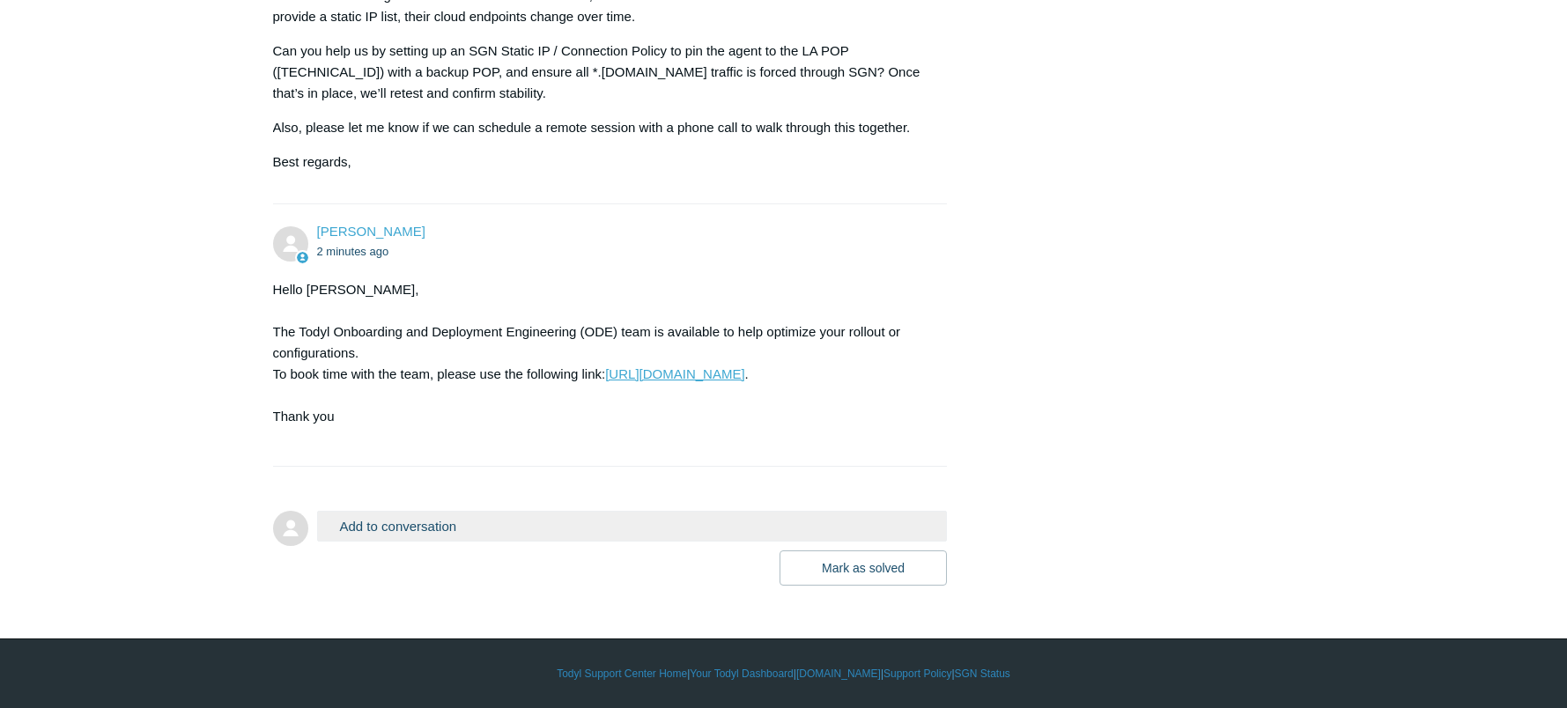
click at [723, 374] on link "[URL][DOMAIN_NAME]" at bounding box center [674, 373] width 139 height 15
